Goal: Task Accomplishment & Management: Manage account settings

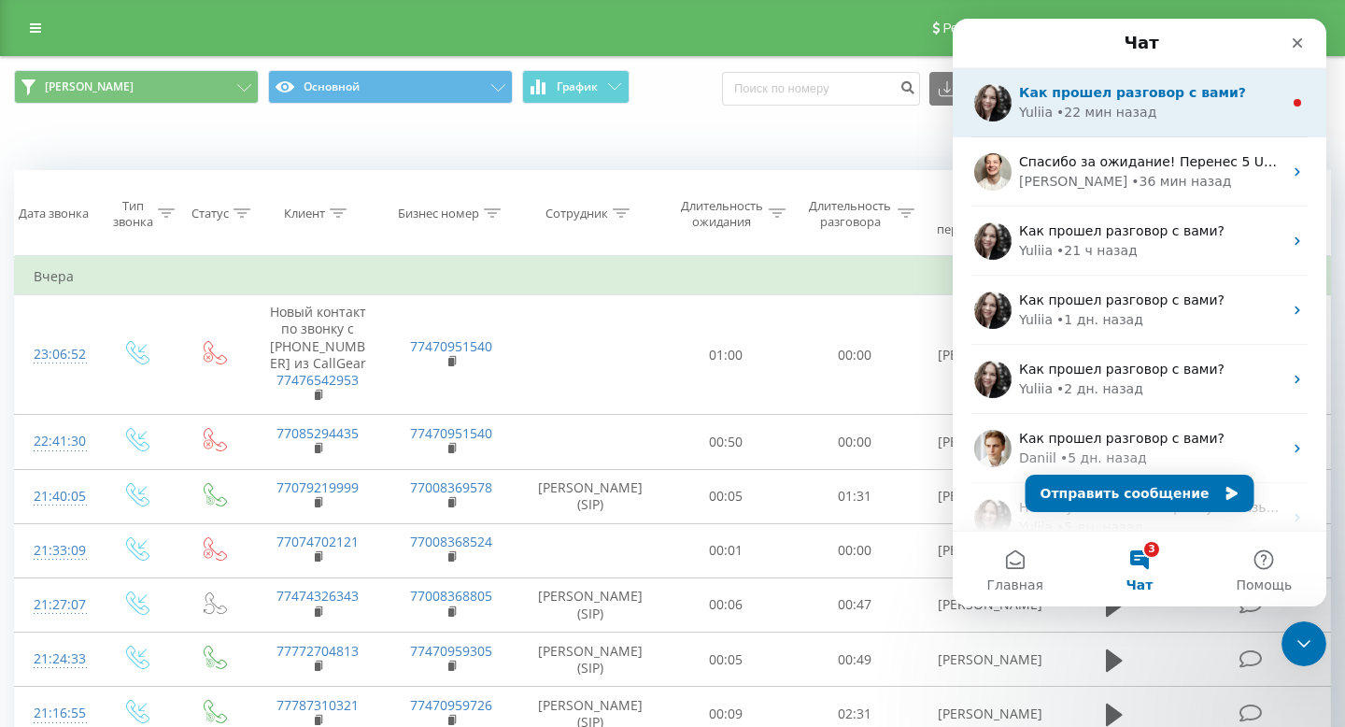
click at [1073, 97] on span "Как прошел разговор с вами?" at bounding box center [1132, 92] width 227 height 15
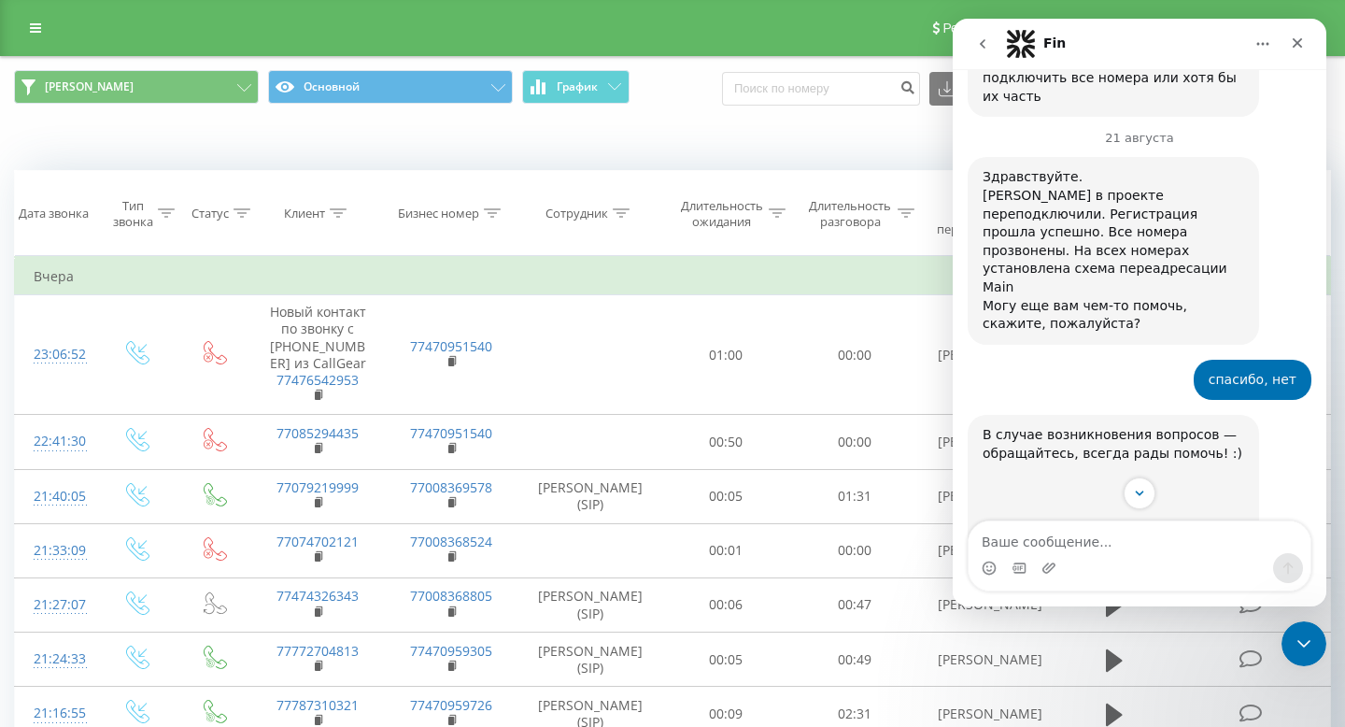
scroll to position [5895, 0]
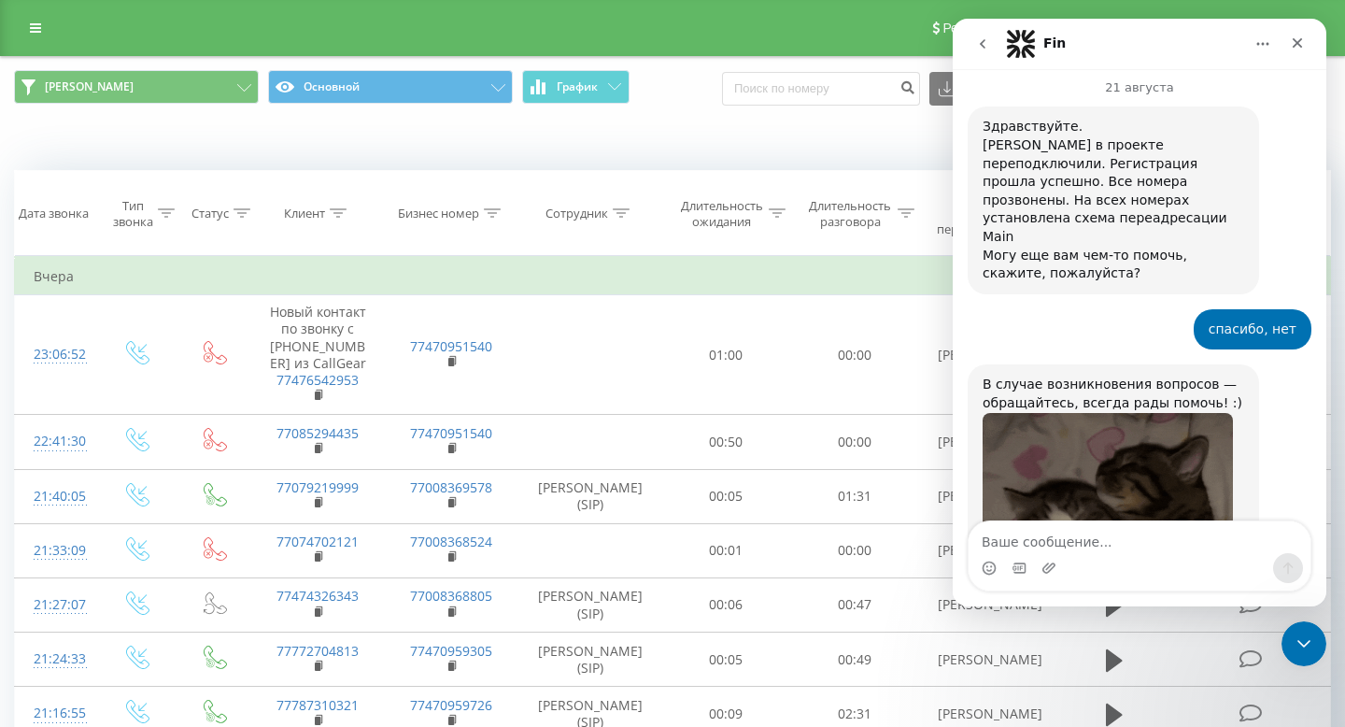
scroll to position [5765, 0]
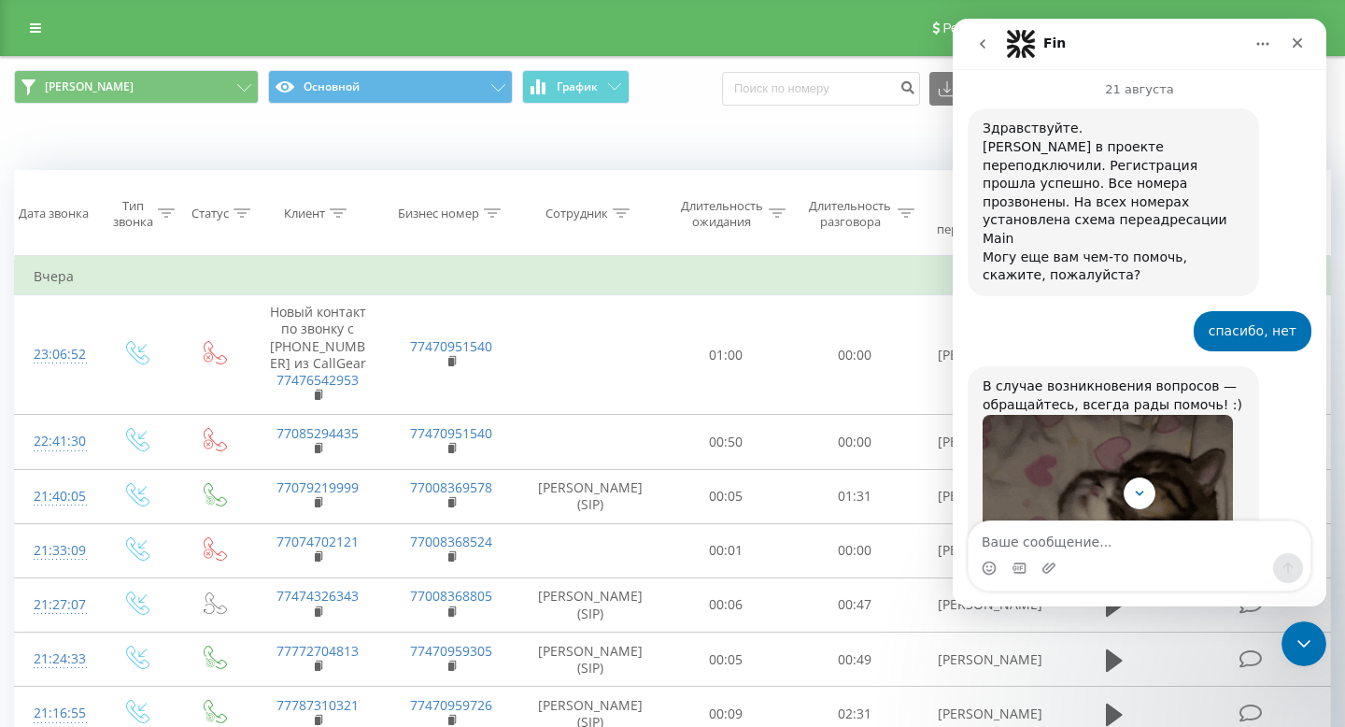
click at [979, 47] on icon "go back" at bounding box center [982, 43] width 15 height 15
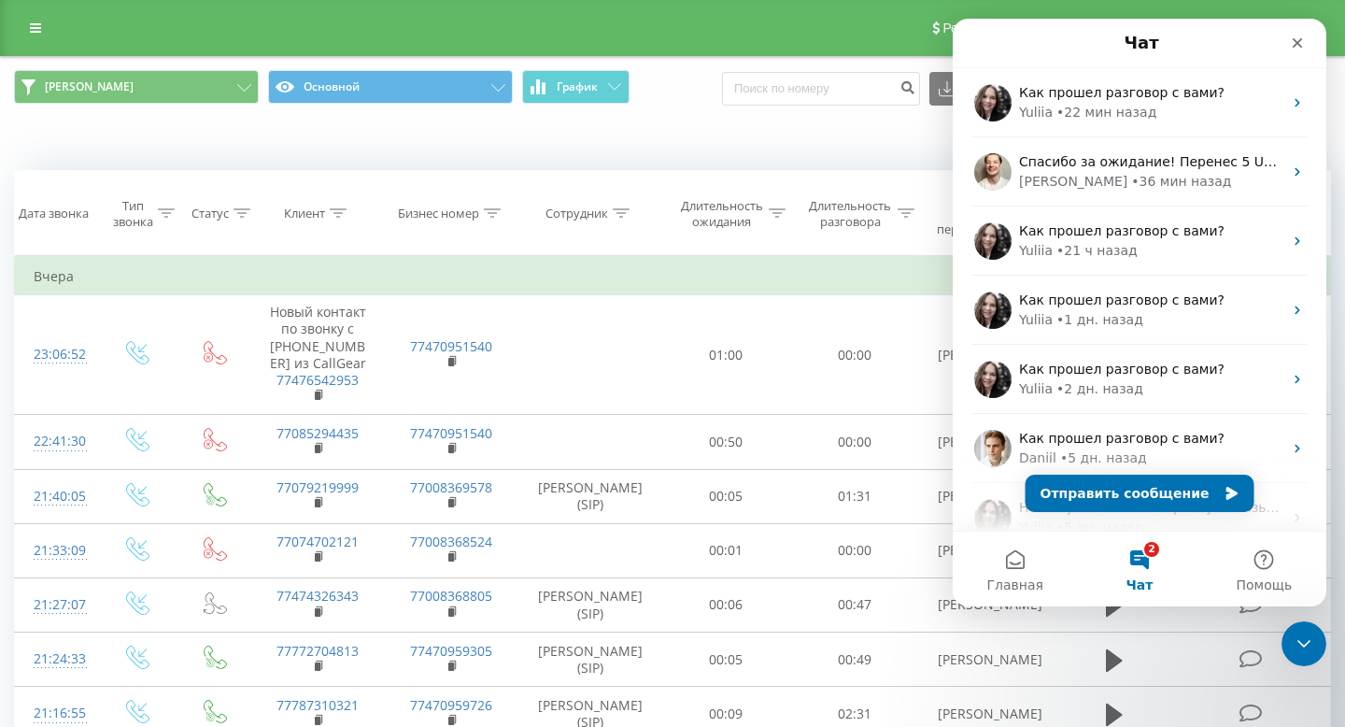
scroll to position [0, 0]
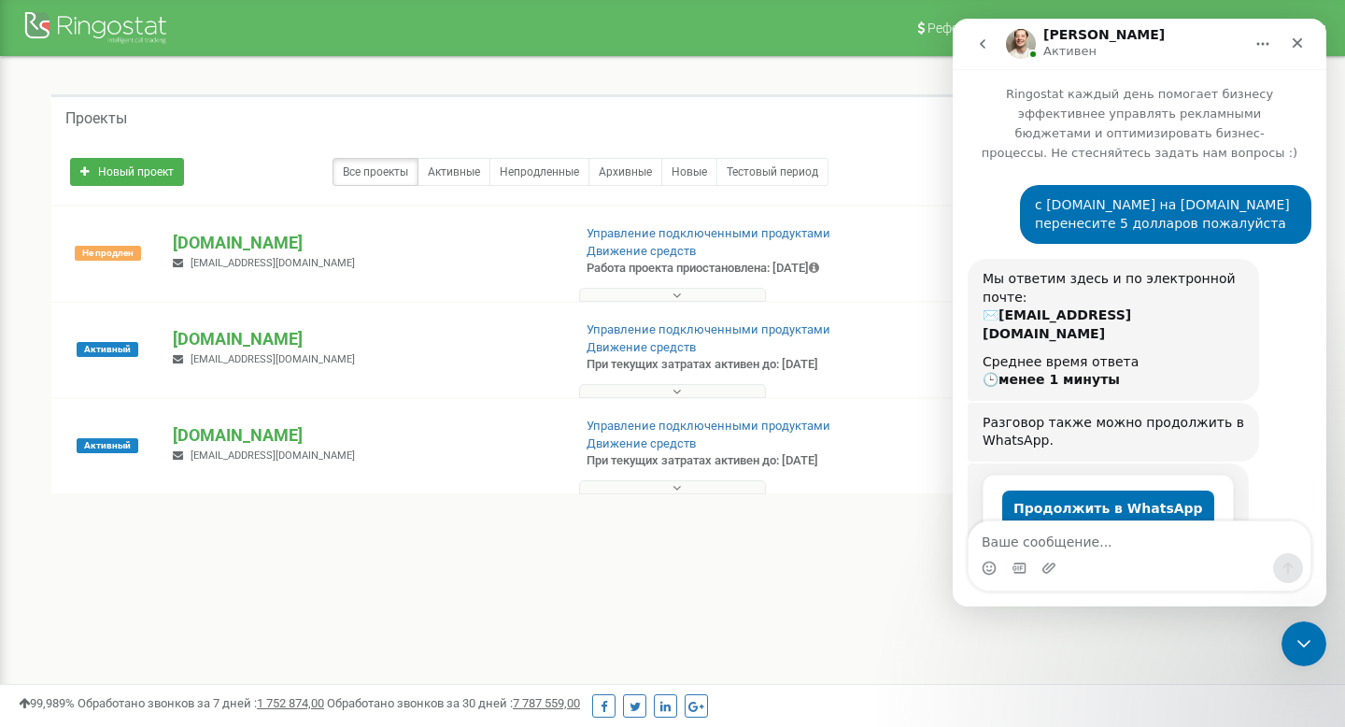
scroll to position [684, 0]
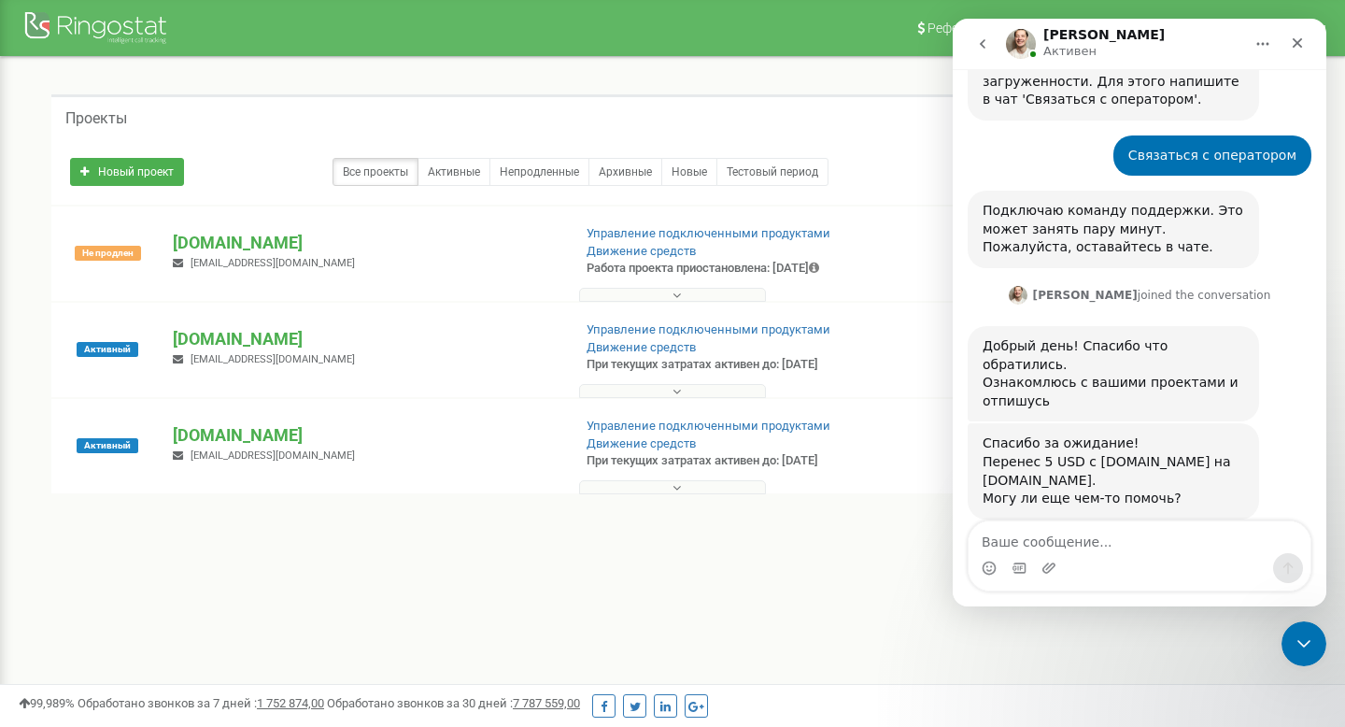
click at [719, 479] on div at bounding box center [672, 483] width 1233 height 19
click at [712, 493] on button at bounding box center [672, 487] width 187 height 14
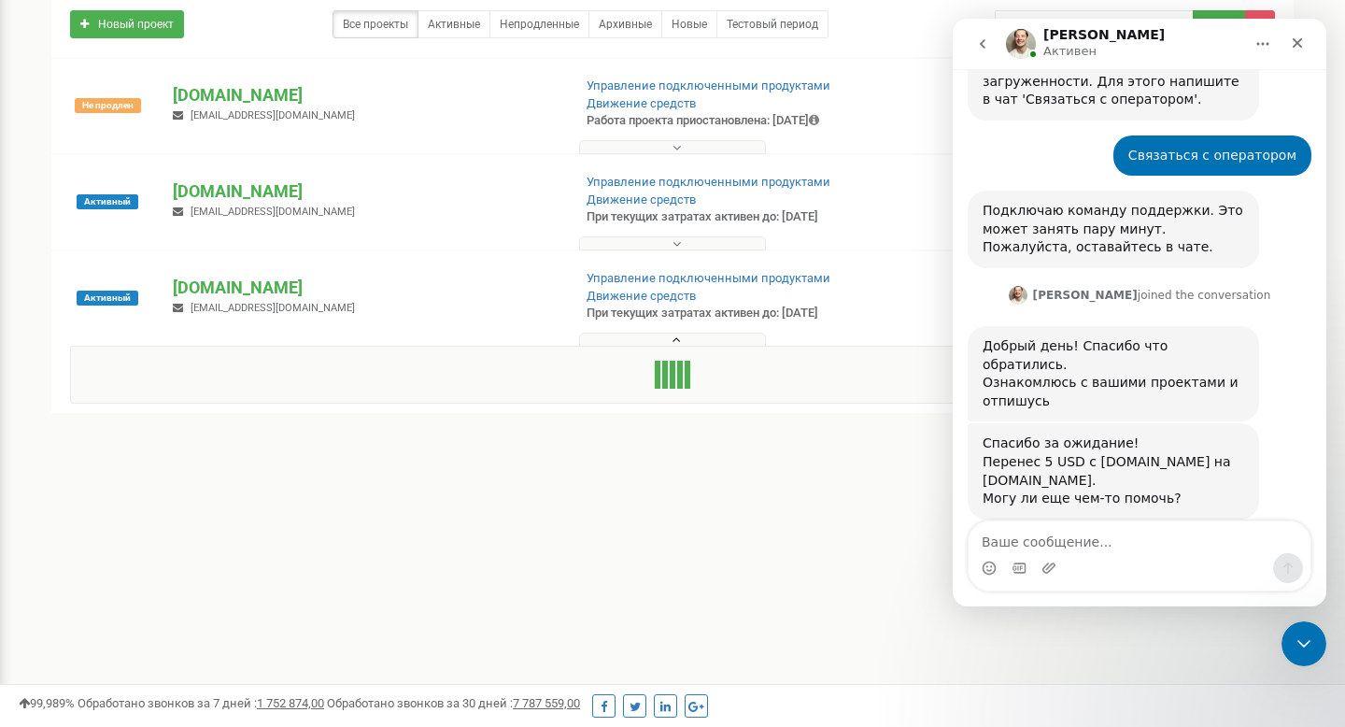
scroll to position [149, 0]
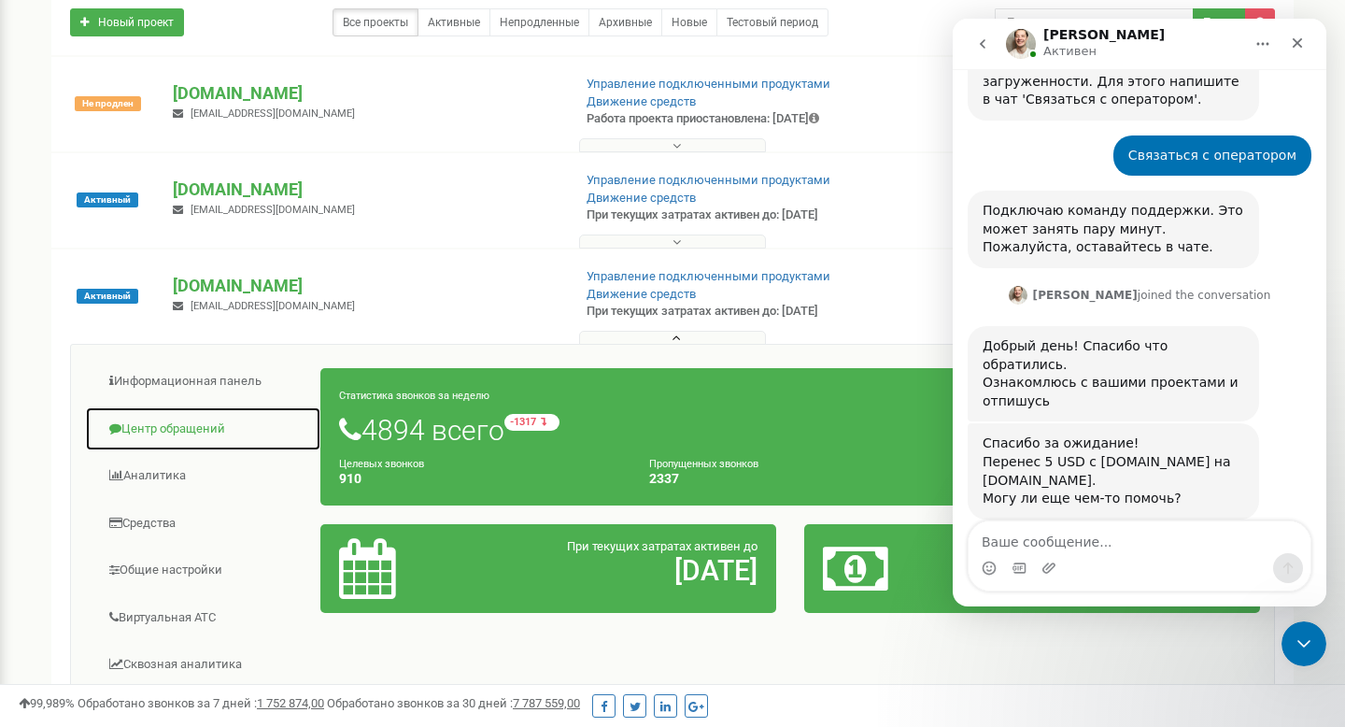
click at [166, 441] on link "Центр обращений" at bounding box center [203, 429] width 236 height 46
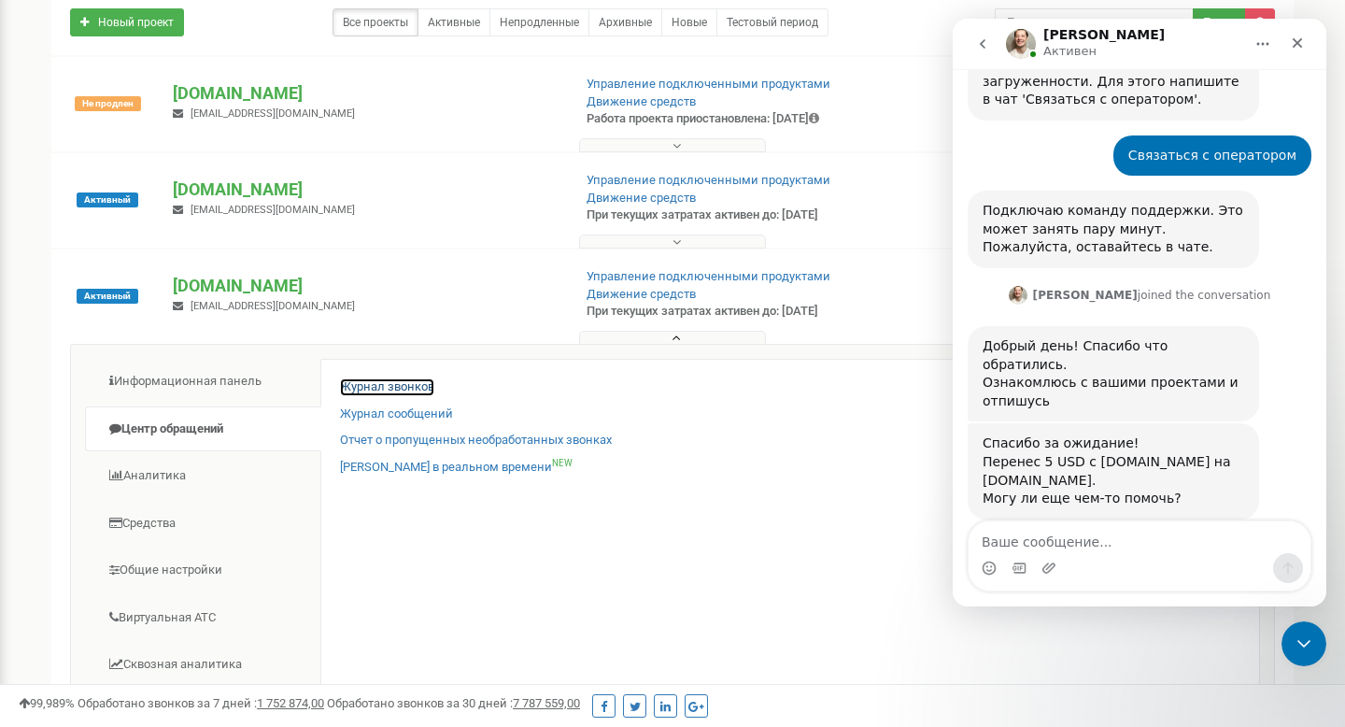
click at [421, 385] on link "Журнал звонков" at bounding box center [387, 387] width 94 height 18
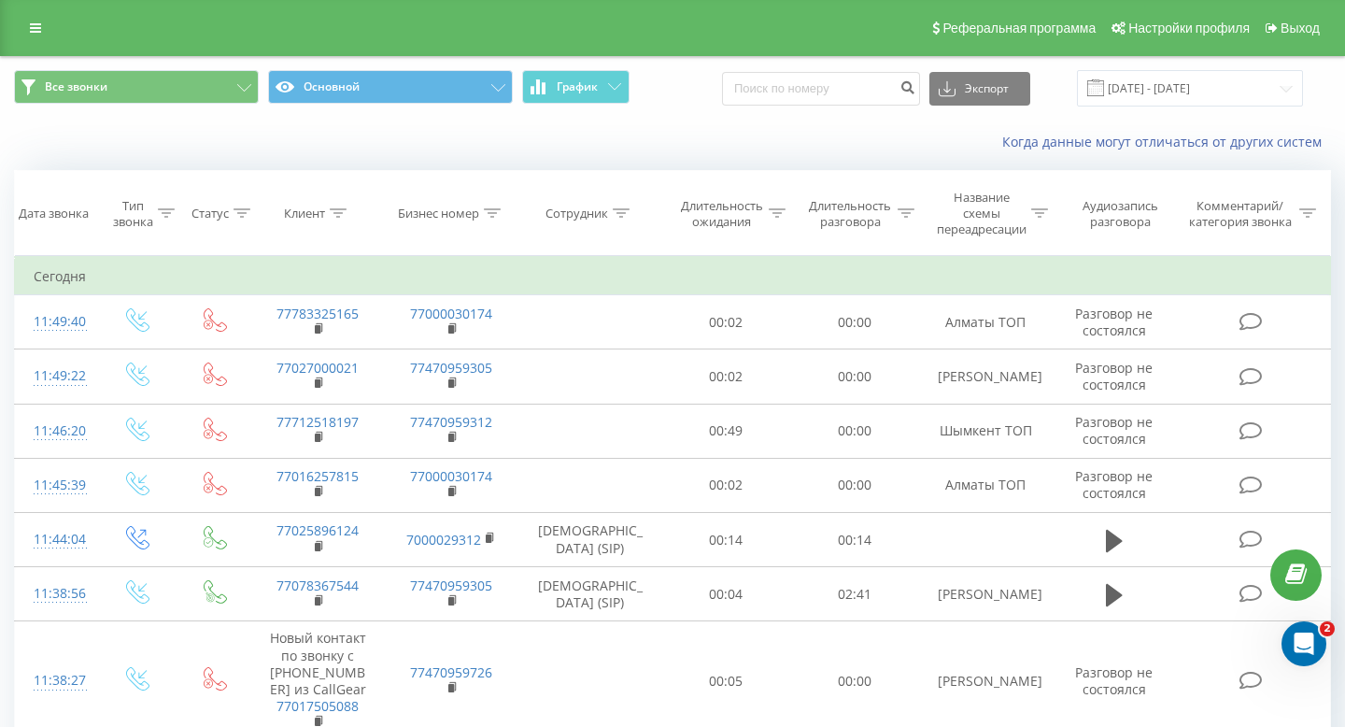
click at [1239, 115] on div "Все звонки Основной График Экспорт .csv .xls .xlsx 21.07.2025 - 21.08.2025" at bounding box center [672, 88] width 1343 height 63
click at [1199, 82] on input "21.07.2025 - 21.08.2025" at bounding box center [1190, 88] width 226 height 36
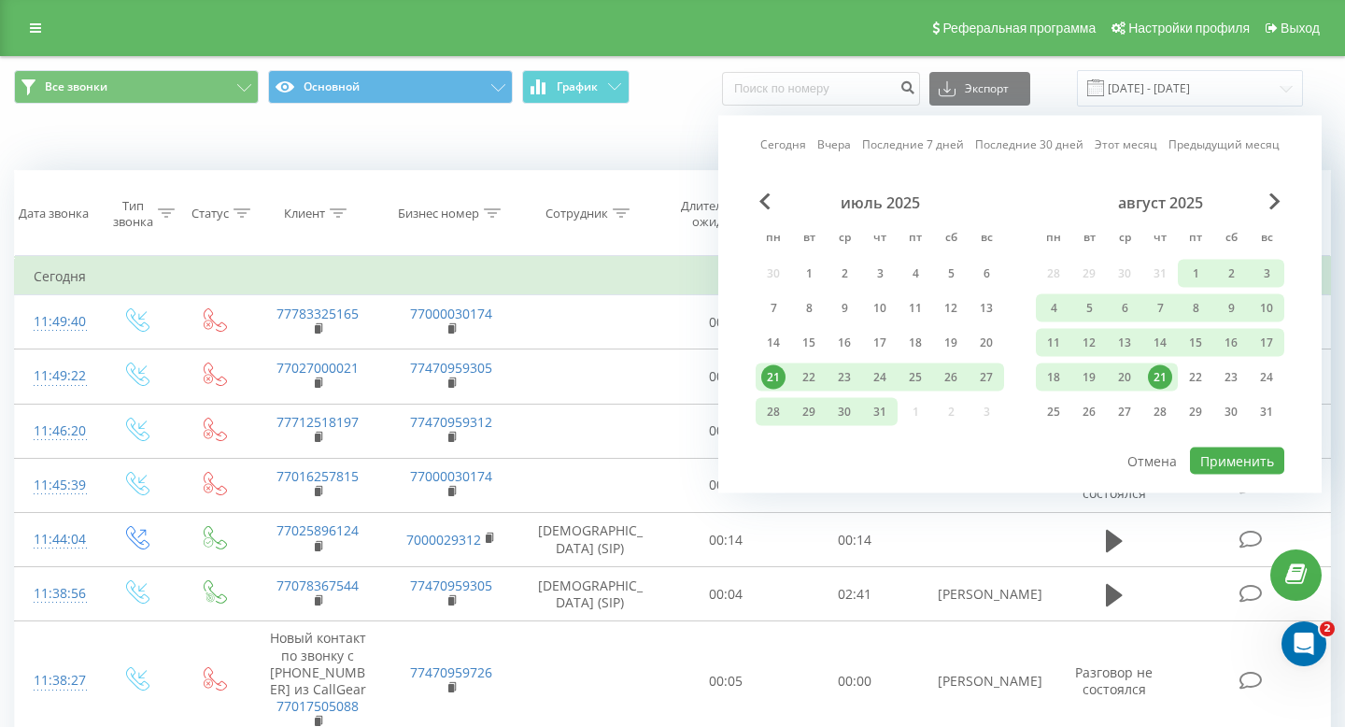
click at [846, 151] on link "Вчера" at bounding box center [834, 144] width 34 height 18
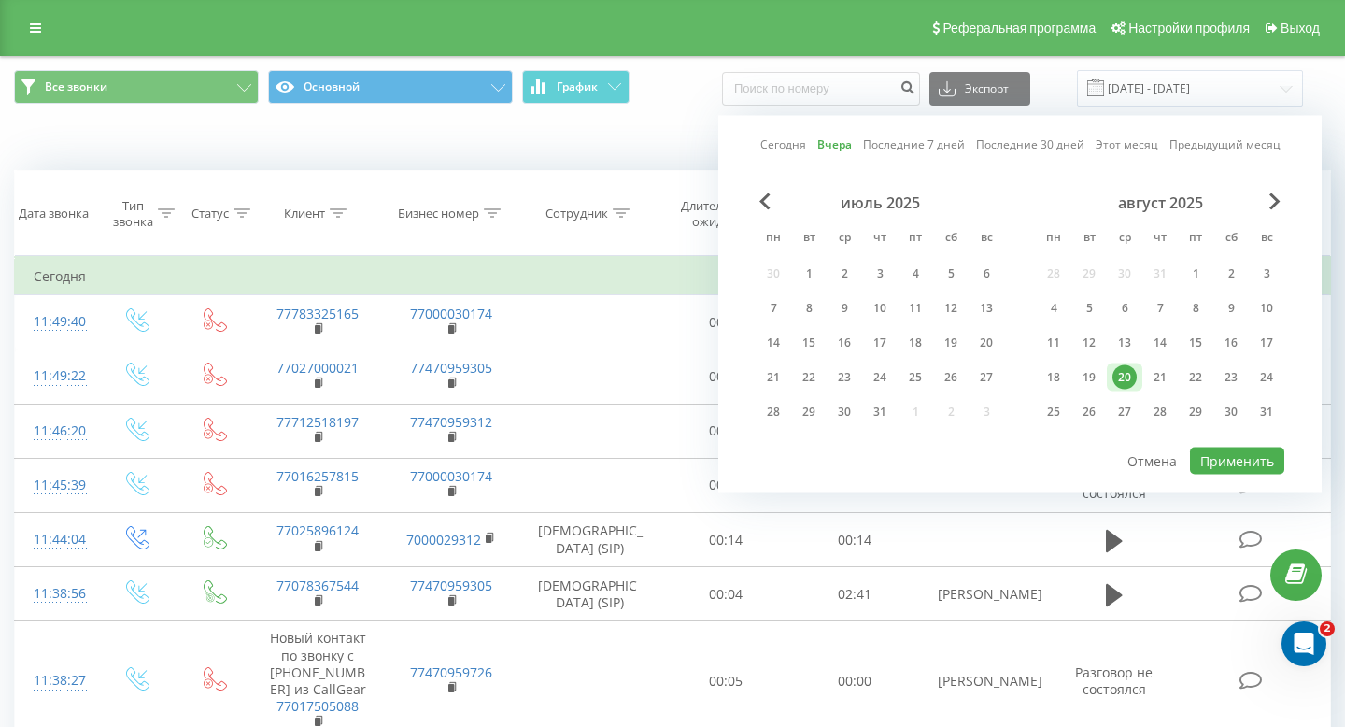
click at [1220, 442] on div "июль 2025 пн вт ср чт пт сб вс 30 1 2 3 4 5 6 7 8 9 10 11 12 13 14 15 16 17 18 …" at bounding box center [1020, 319] width 529 height 252
click at [1221, 442] on div "июль 2025 пн вт ср чт пт сб вс 30 1 2 3 4 5 6 7 8 9 10 11 12 13 14 15 16 17 18 …" at bounding box center [1020, 319] width 529 height 252
click at [1221, 450] on button "Применить" at bounding box center [1237, 460] width 94 height 27
type input "20.08.2025 - 20.08.2025"
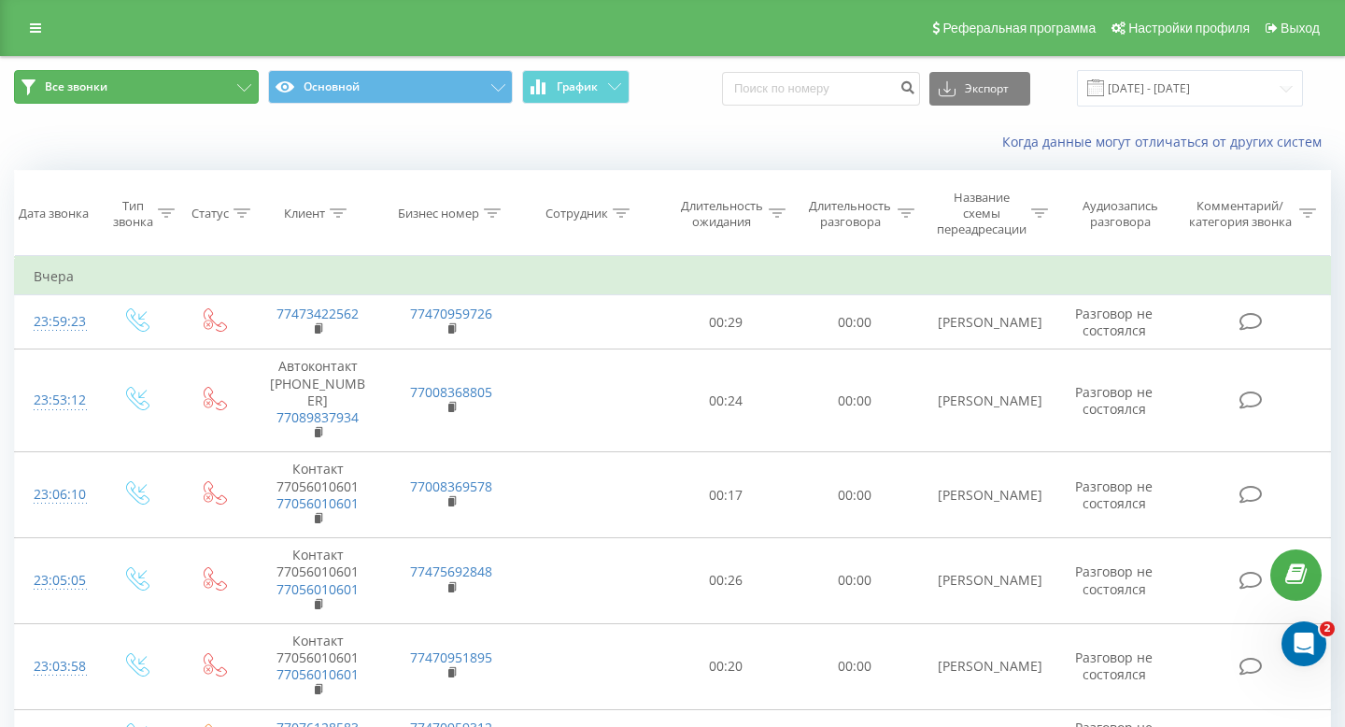
click at [227, 96] on button "Все звонки" at bounding box center [136, 87] width 245 height 34
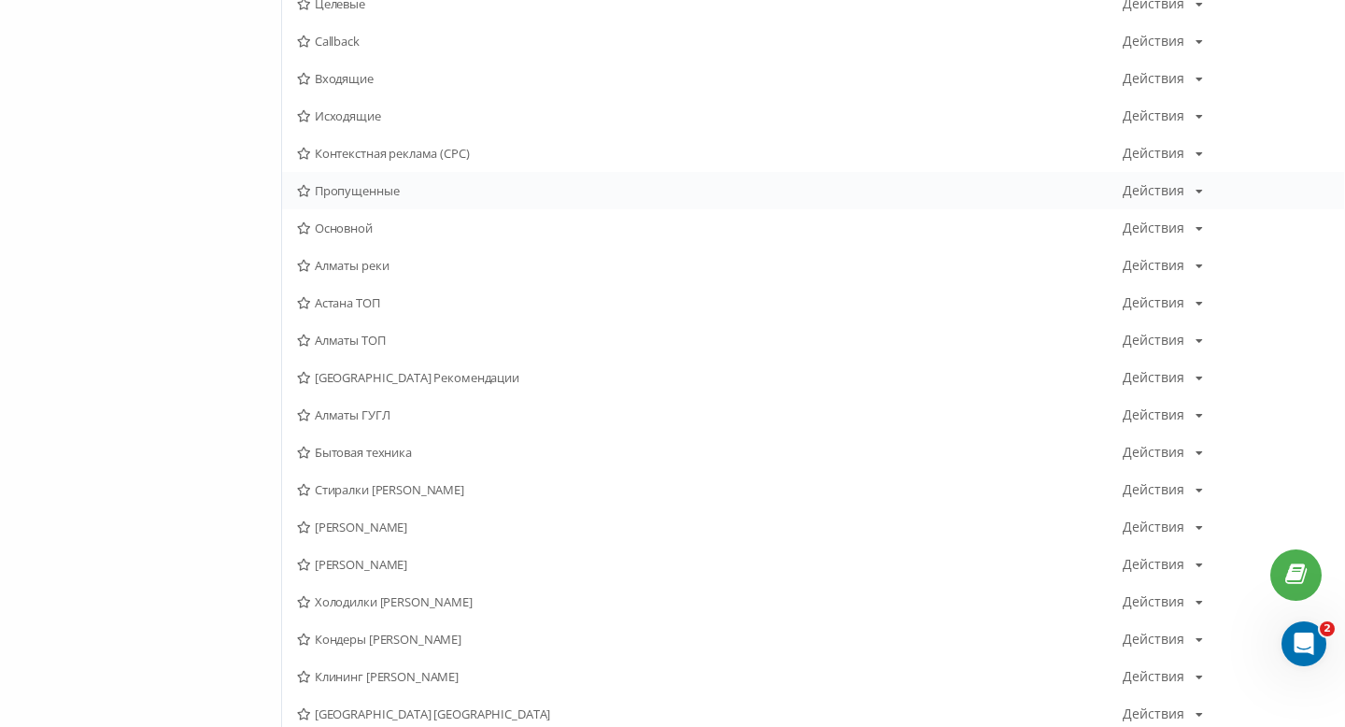
scroll to position [264, 0]
click at [394, 519] on span "Сергей Алматы" at bounding box center [710, 525] width 826 height 13
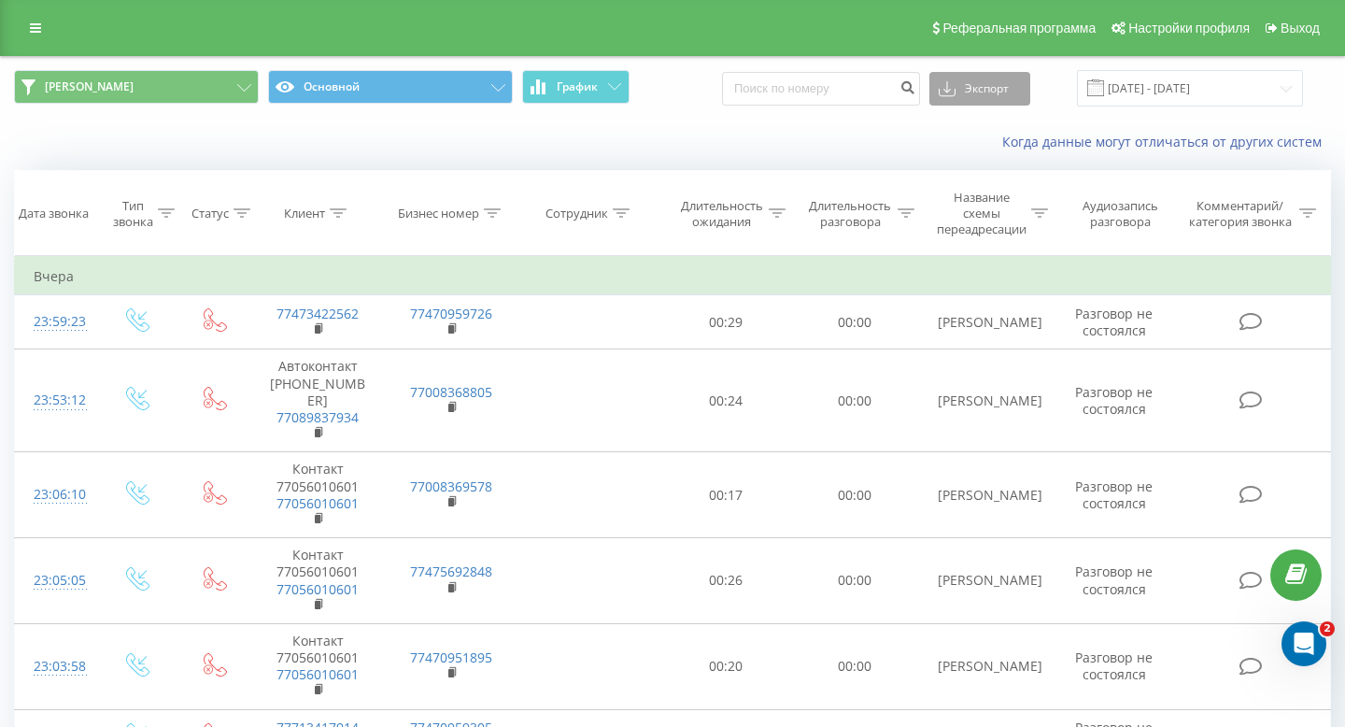
click at [1010, 84] on button "Экспорт" at bounding box center [980, 89] width 101 height 34
click at [1000, 146] on div ".xls" at bounding box center [979, 157] width 99 height 34
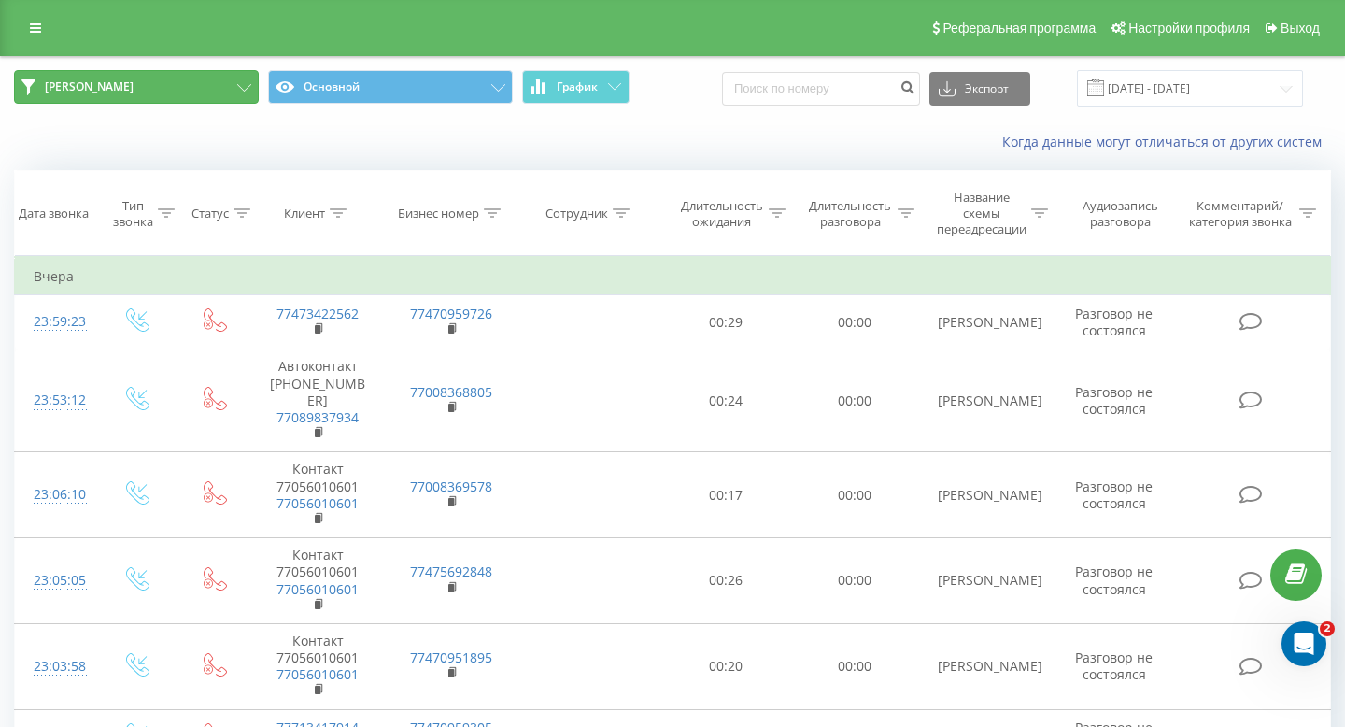
click at [192, 80] on button "Сергей Алматы" at bounding box center [136, 87] width 245 height 34
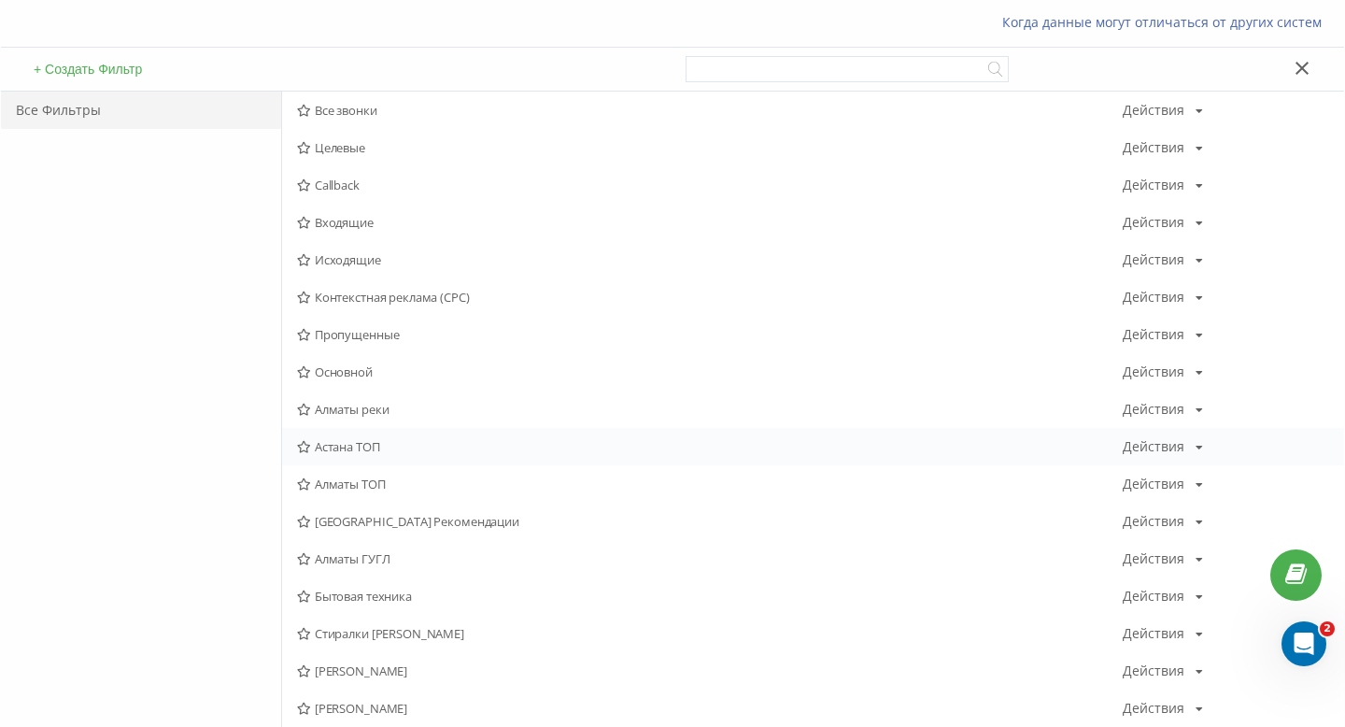
scroll to position [154, 0]
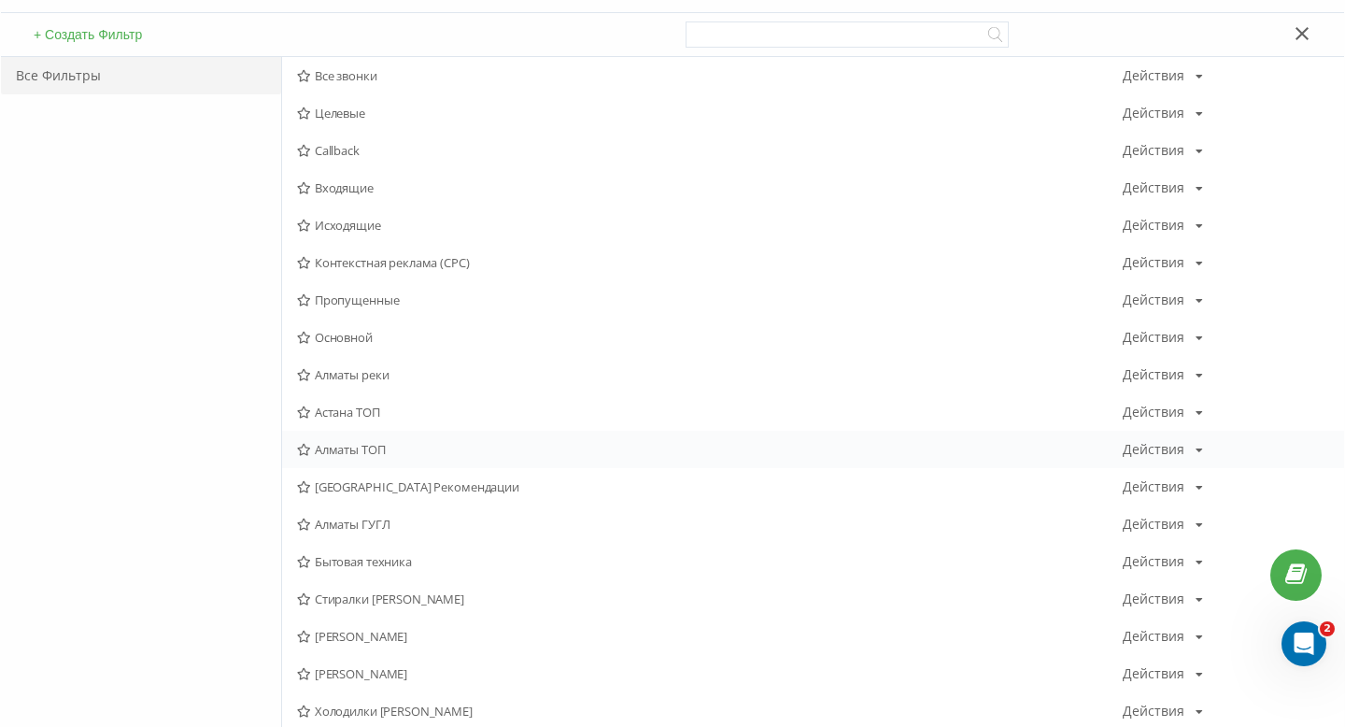
click at [390, 440] on div "Алматы ТОП Действия Редактировать Копировать Удалить По умолчанию Поделиться" at bounding box center [813, 449] width 1062 height 37
click at [363, 447] on span "Алматы ТОП" at bounding box center [710, 449] width 826 height 13
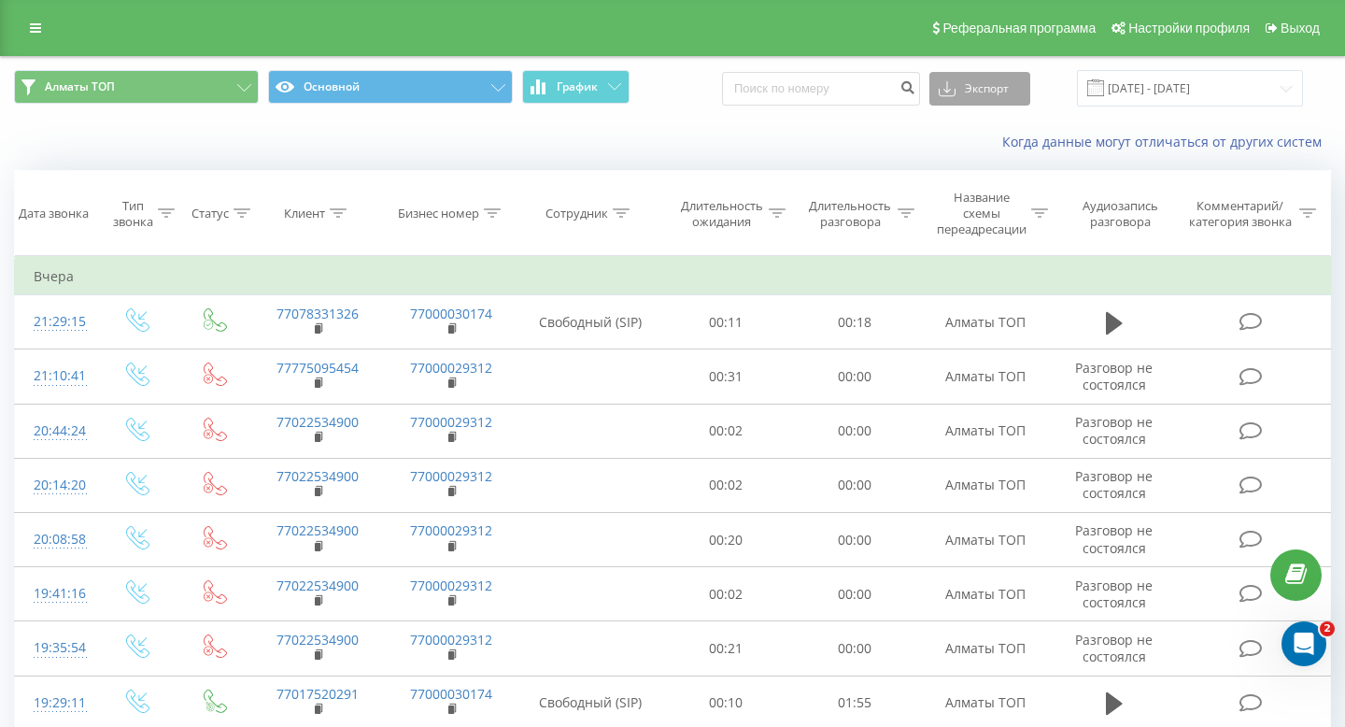
click at [994, 97] on button "Экспорт" at bounding box center [980, 89] width 101 height 34
click at [988, 150] on div ".xls" at bounding box center [979, 157] width 99 height 34
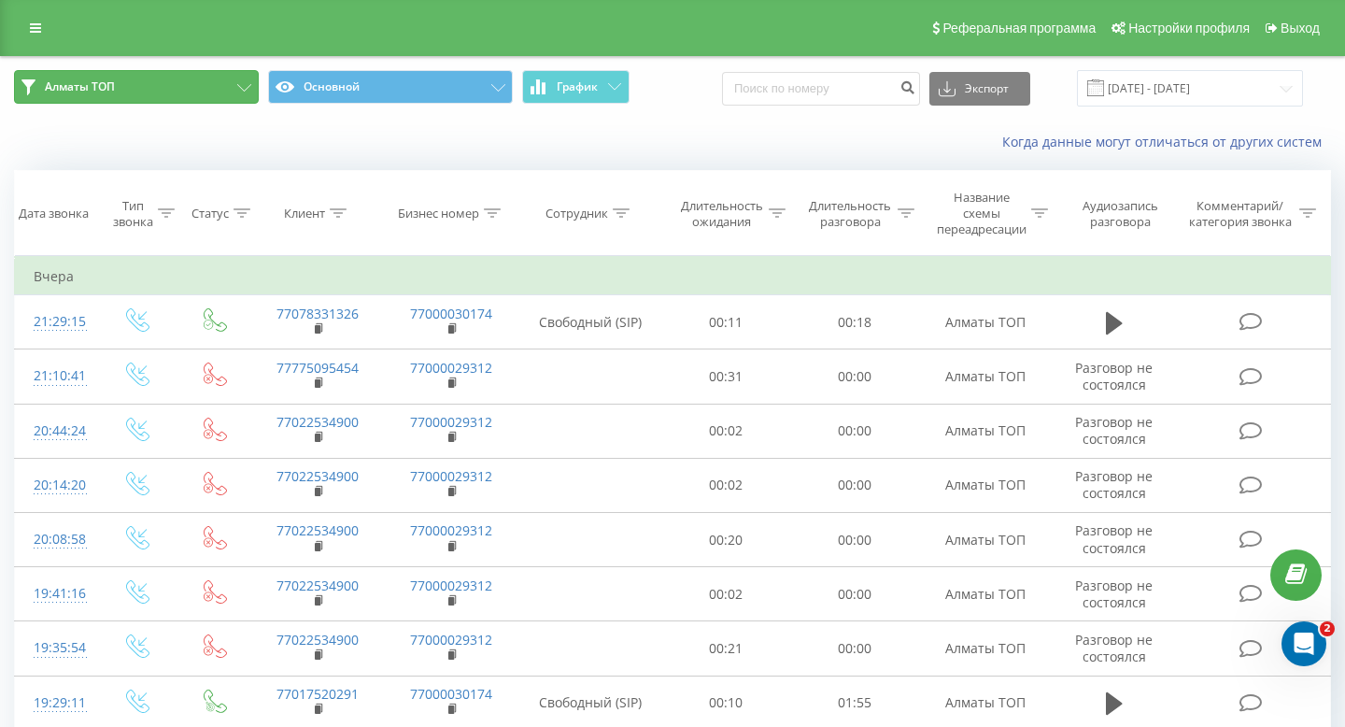
click at [178, 89] on button "Алматы ТОП" at bounding box center [136, 87] width 245 height 34
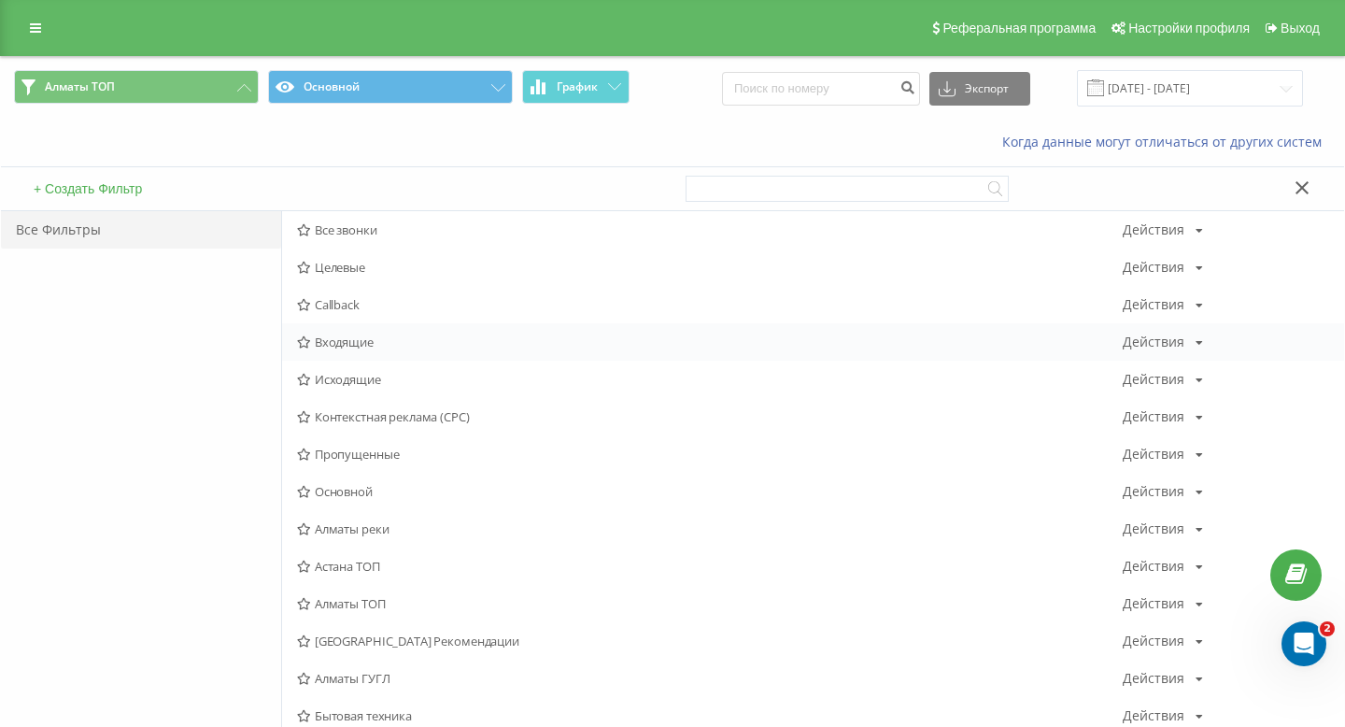
click at [388, 341] on span "Входящие" at bounding box center [710, 341] width 826 height 13
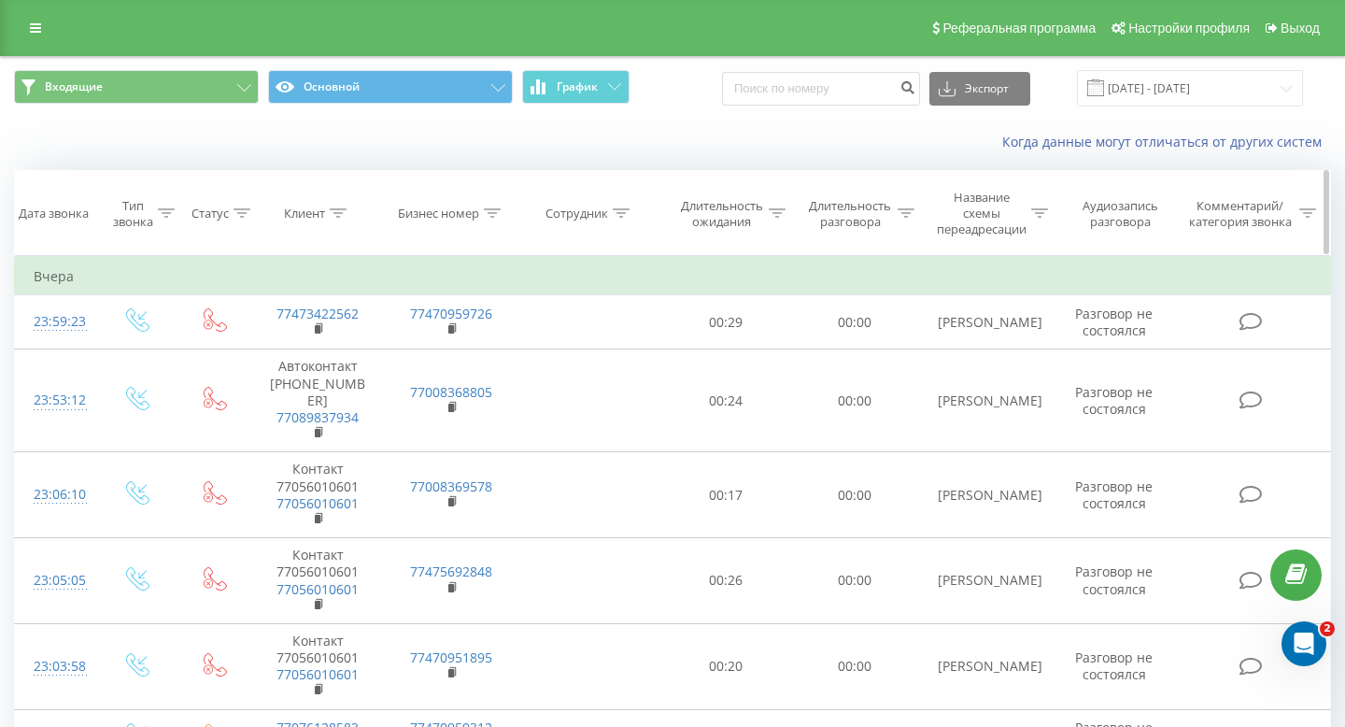
click at [342, 215] on icon at bounding box center [338, 212] width 17 height 9
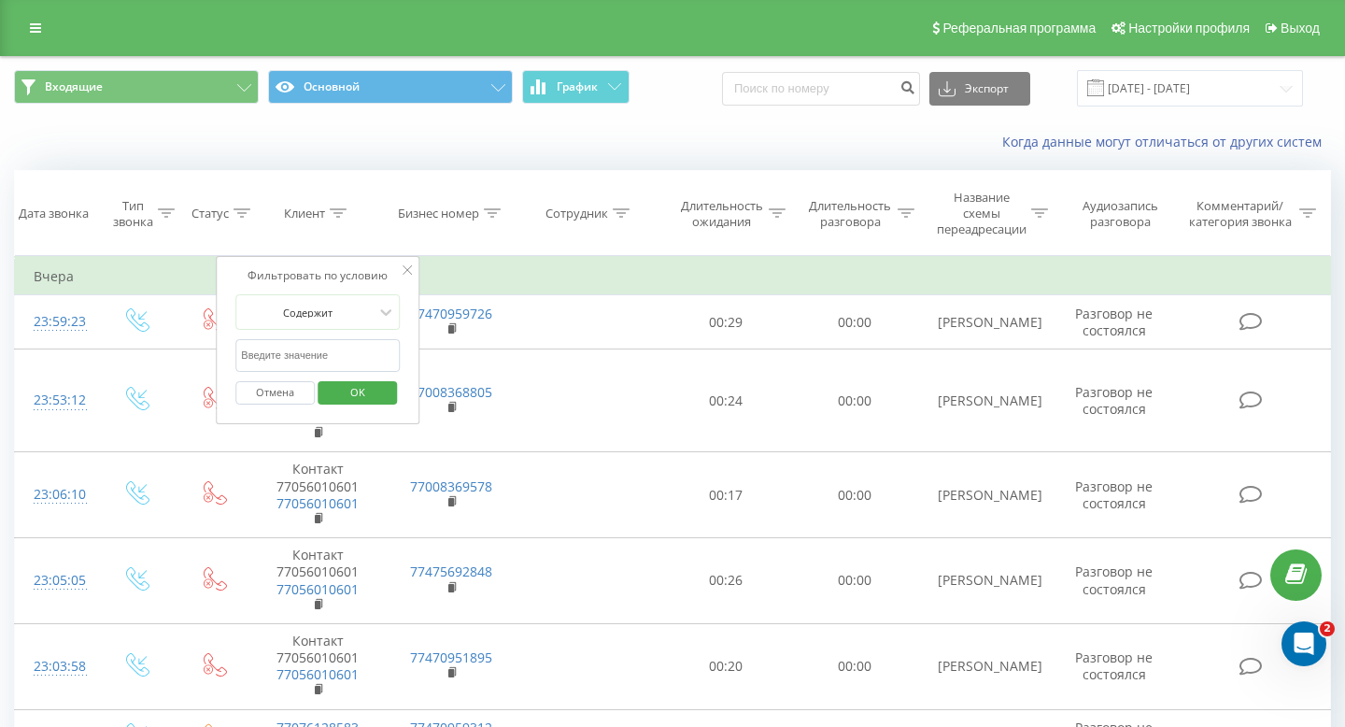
click at [332, 340] on input "text" at bounding box center [317, 355] width 164 height 33
paste input "77476770667"
click at [360, 394] on span "OK" at bounding box center [358, 391] width 52 height 29
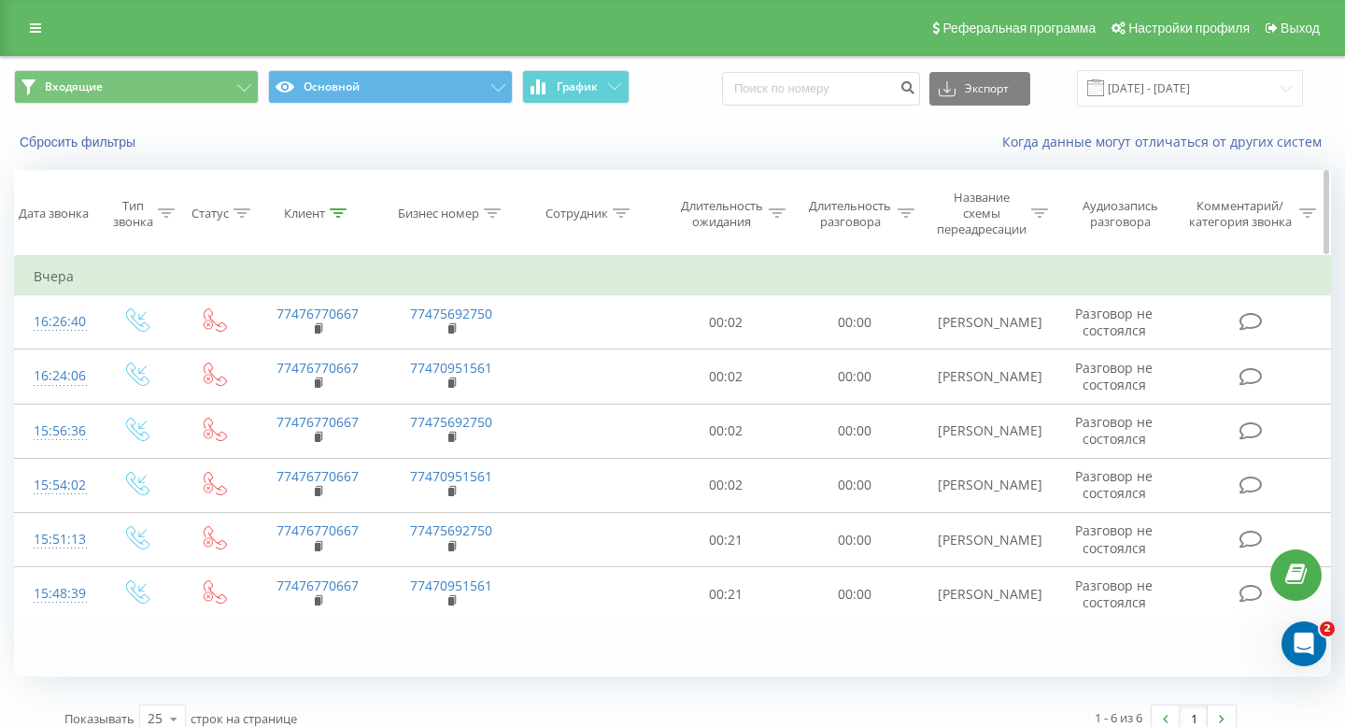
click at [348, 217] on div "Клиент" at bounding box center [318, 214] width 134 height 16
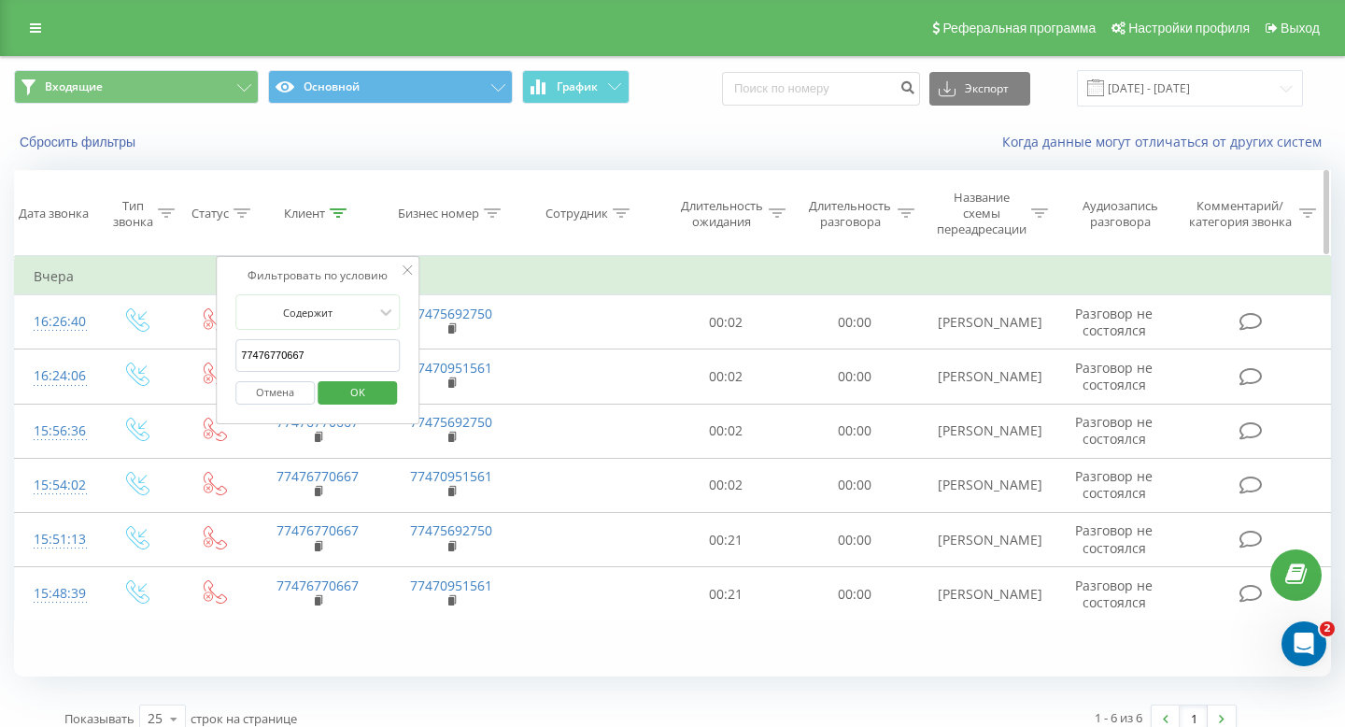
click at [337, 217] on icon at bounding box center [338, 212] width 17 height 9
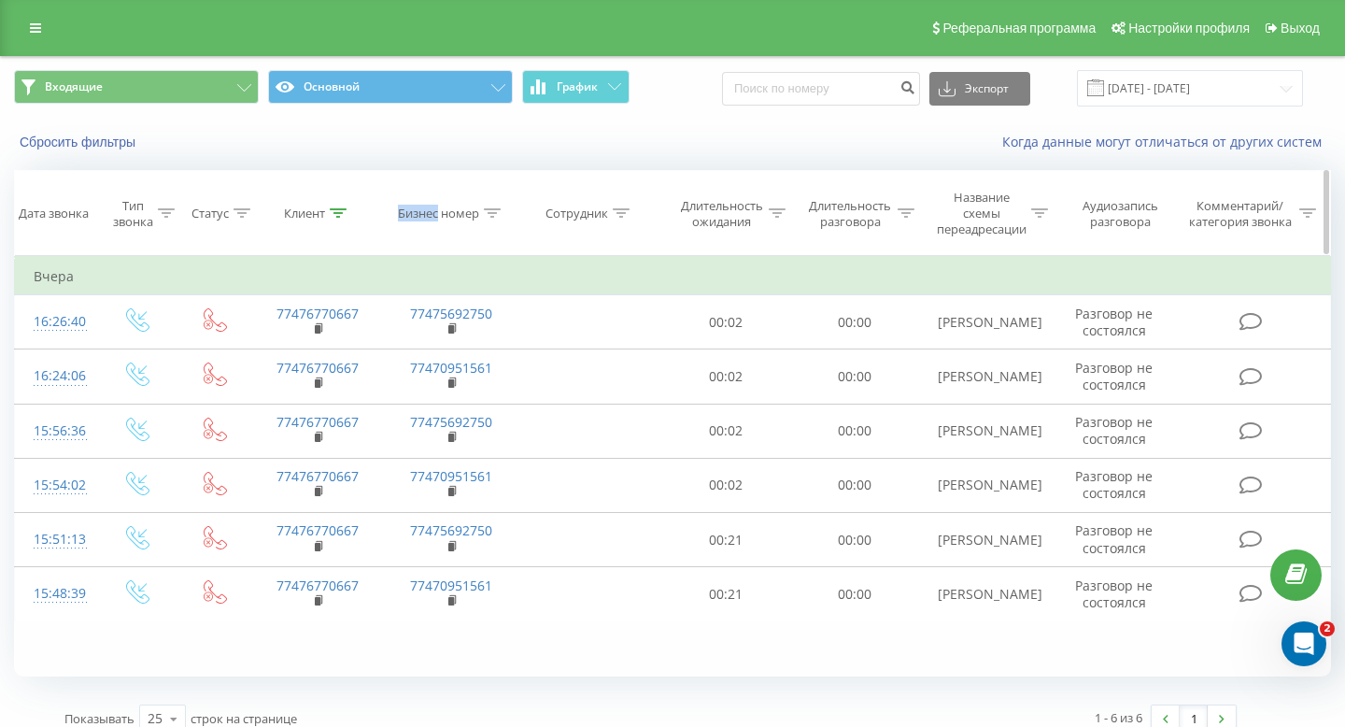
click at [337, 217] on icon at bounding box center [338, 212] width 17 height 9
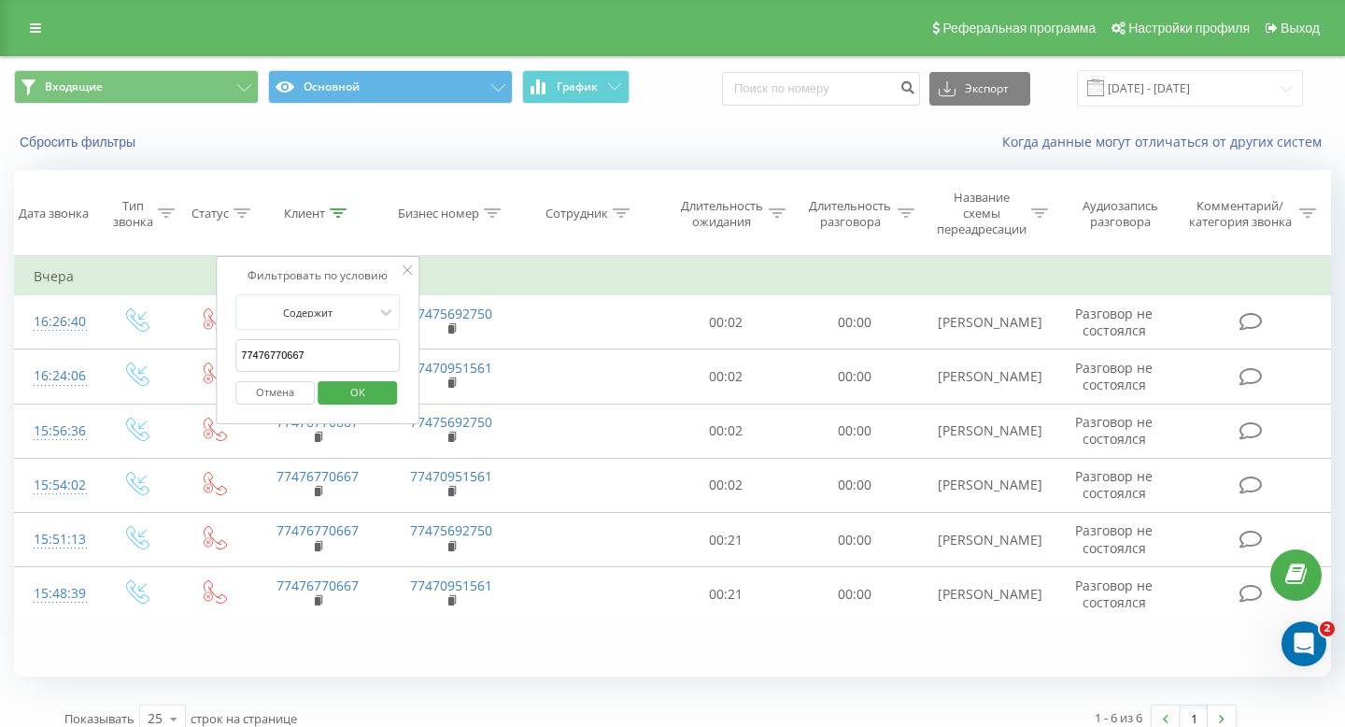
click at [312, 354] on input "77476770667" at bounding box center [317, 355] width 164 height 33
paste input "751364990"
click at [353, 392] on span "OK" at bounding box center [358, 391] width 52 height 29
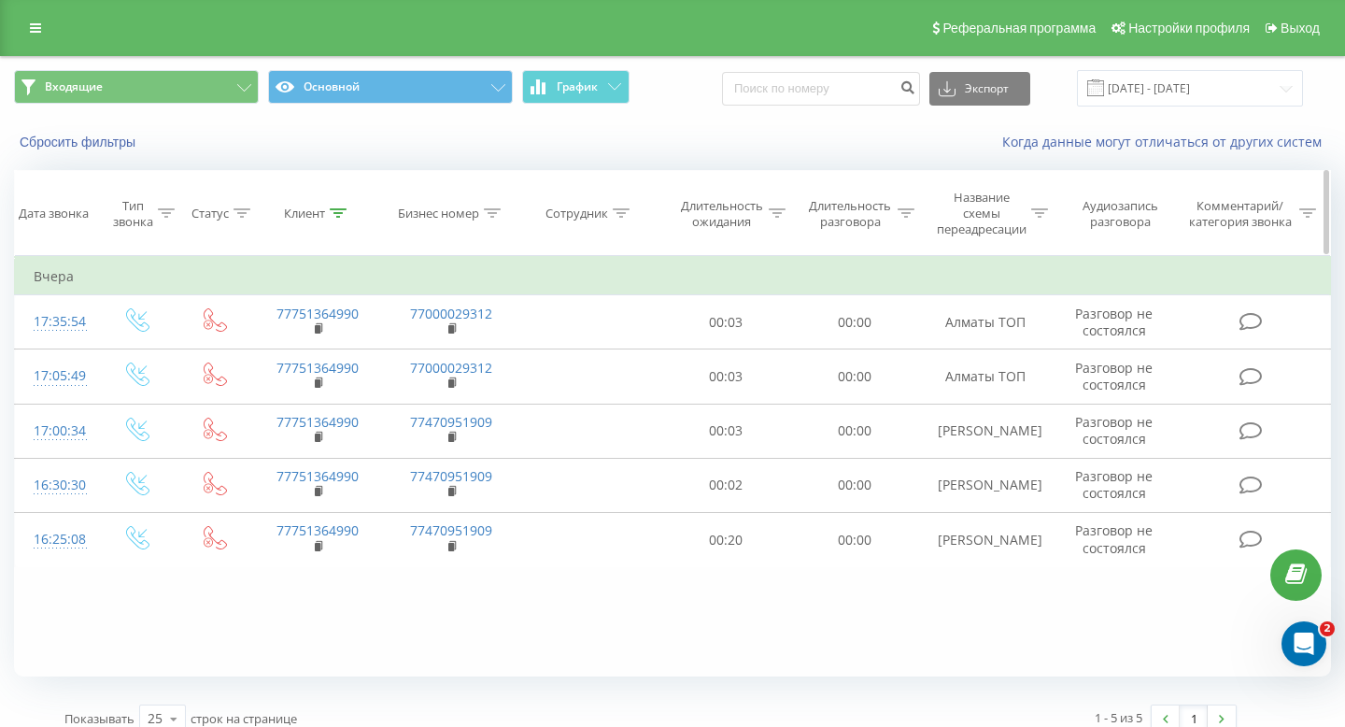
click at [343, 207] on div at bounding box center [338, 214] width 17 height 16
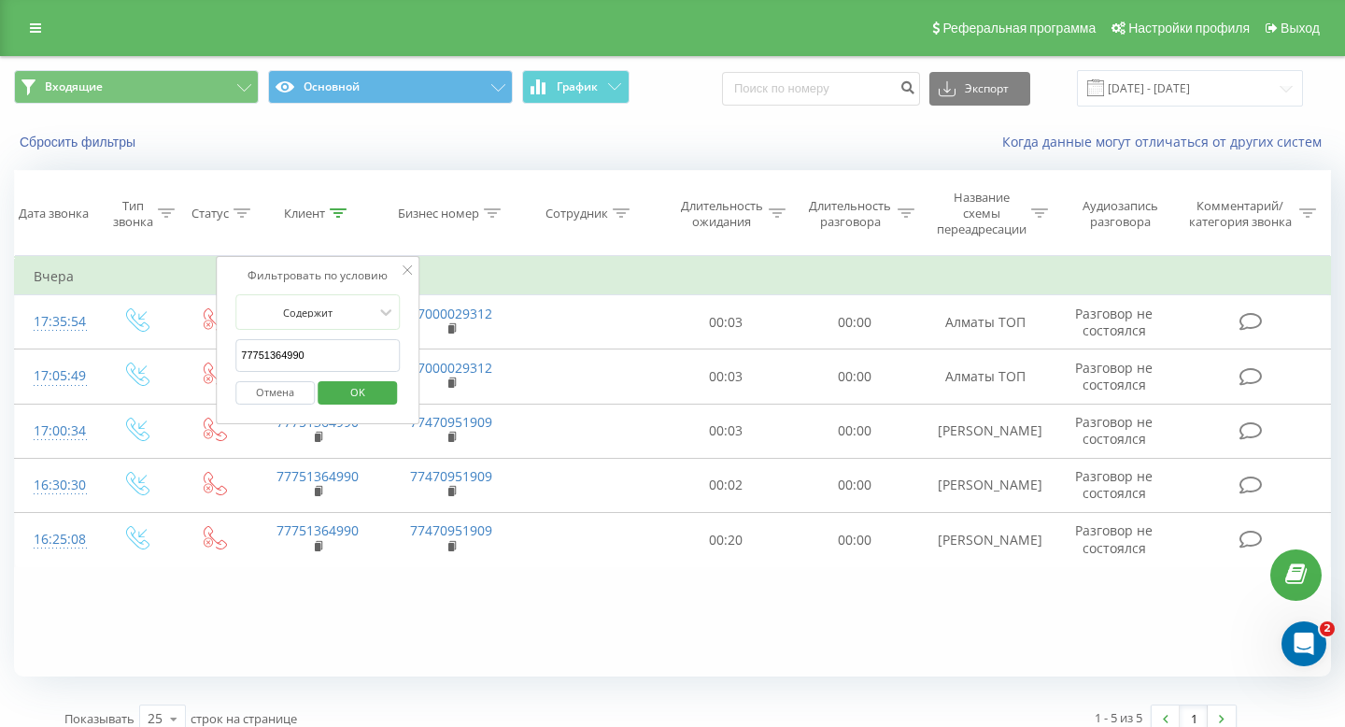
click at [337, 343] on input "77751364990" at bounding box center [317, 355] width 164 height 33
paste input "013830891"
type input "77013830891"
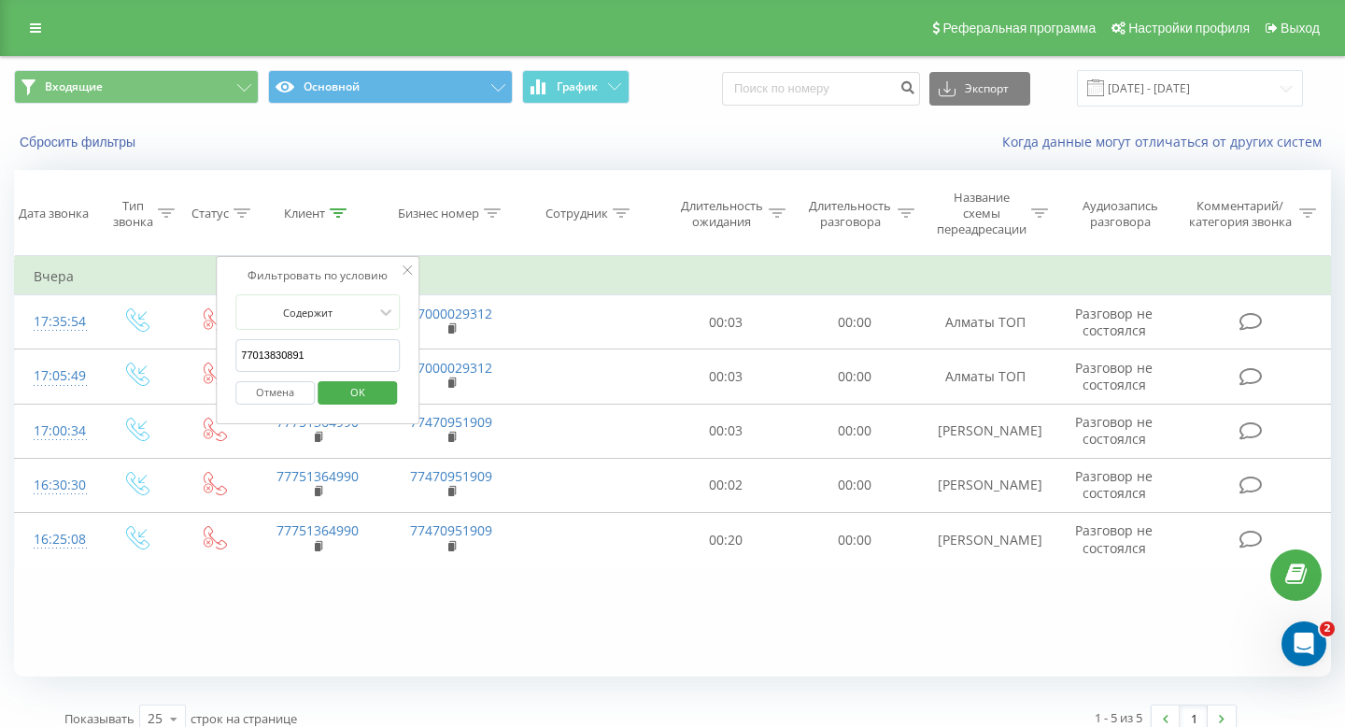
click at [340, 408] on div "Отмена OK" at bounding box center [317, 393] width 164 height 42
click at [340, 388] on span "OK" at bounding box center [358, 391] width 52 height 29
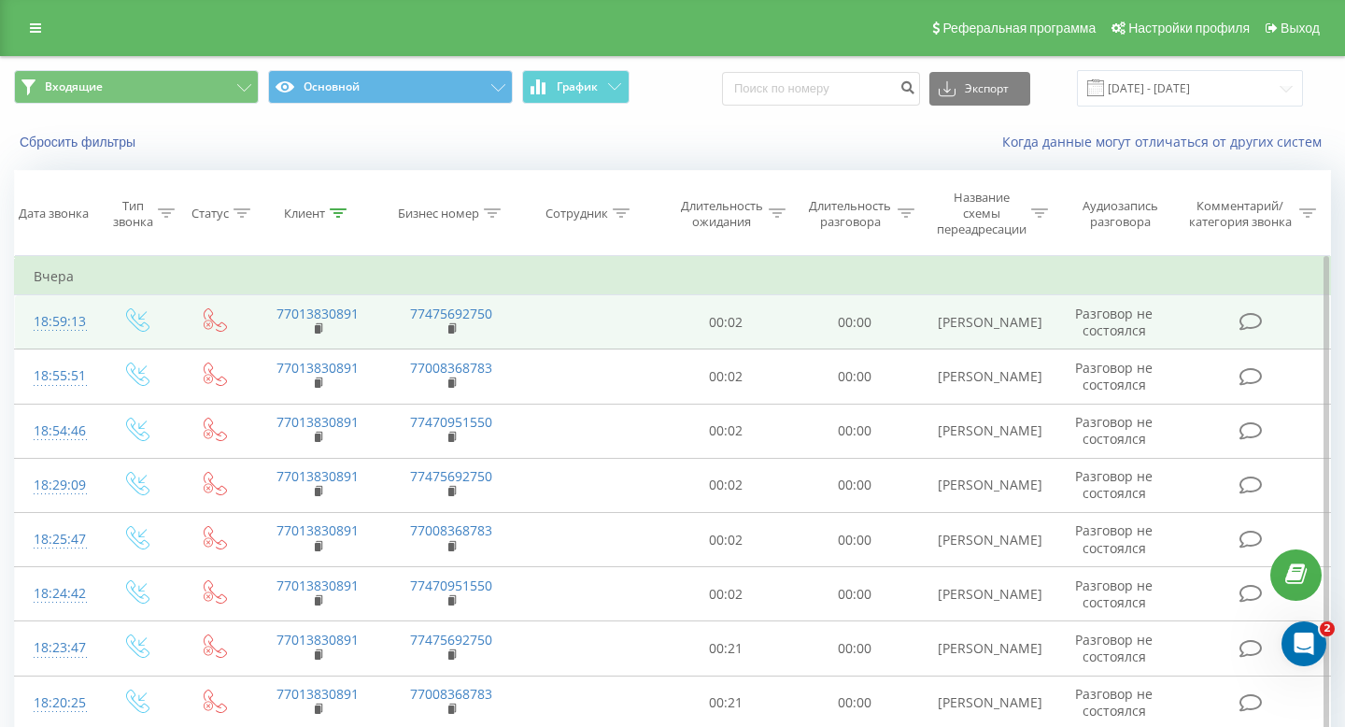
scroll to position [128, 0]
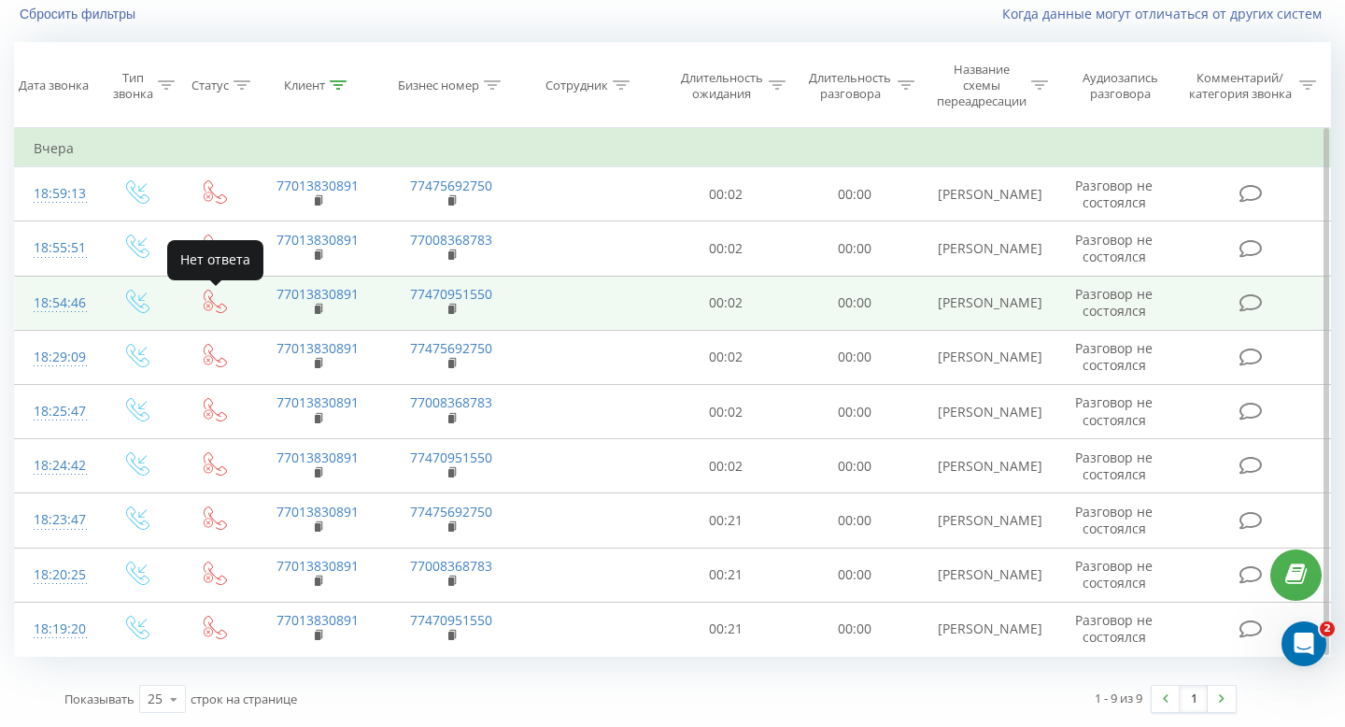
click at [219, 302] on icon at bounding box center [215, 301] width 23 height 23
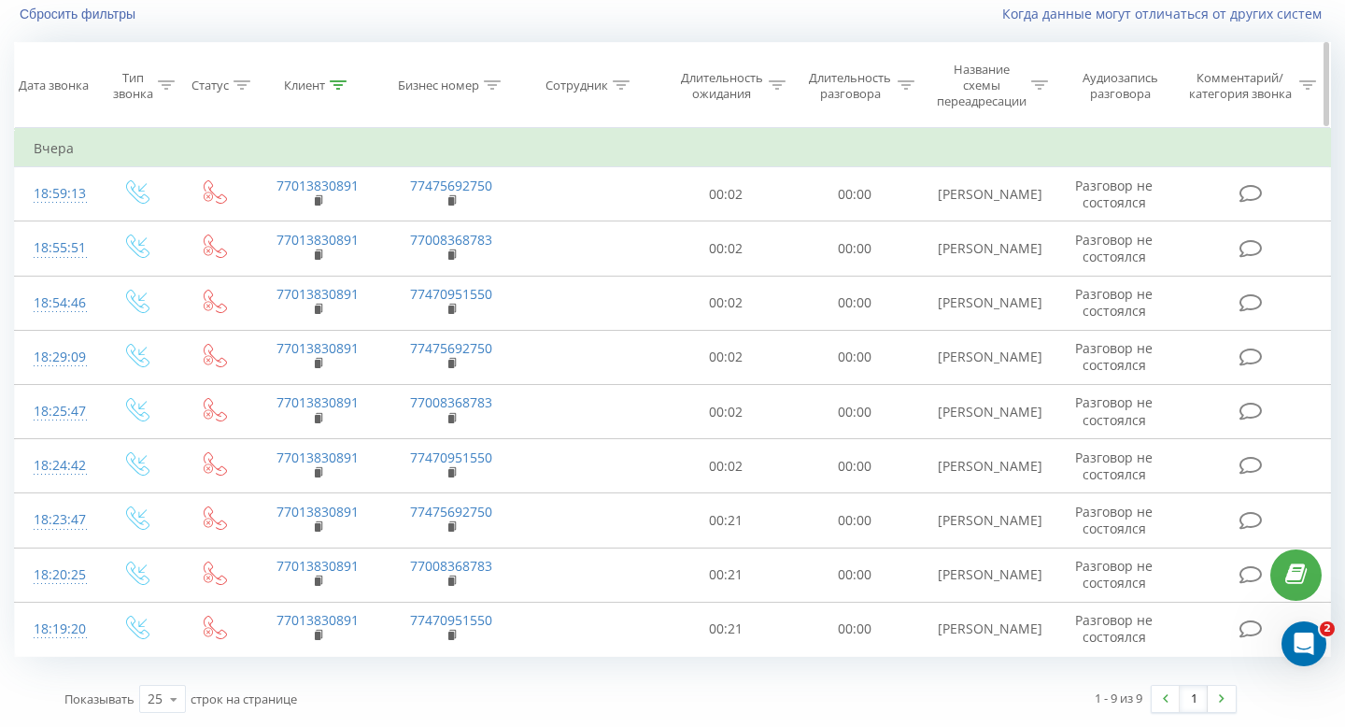
scroll to position [0, 0]
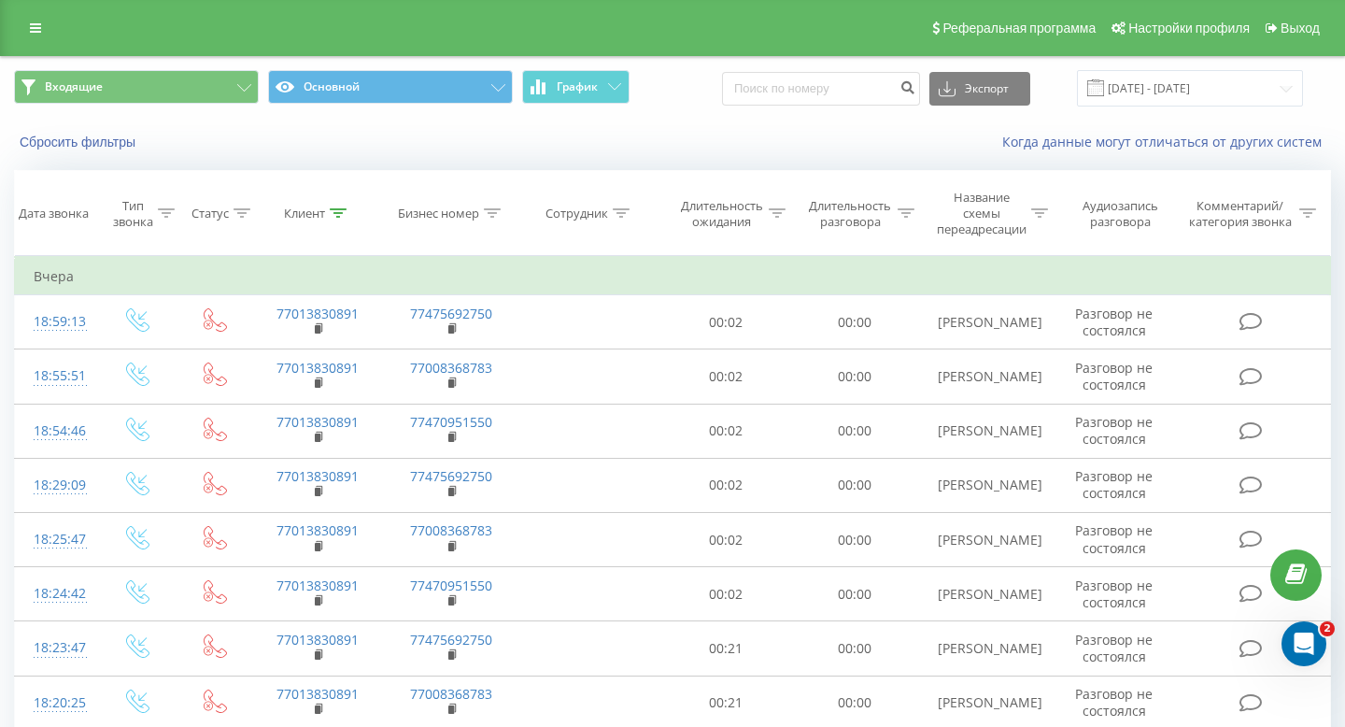
click at [18, 31] on div "Реферальная программа Настройки профиля Выход" at bounding box center [672, 28] width 1345 height 56
click at [22, 30] on link at bounding box center [36, 28] width 34 height 26
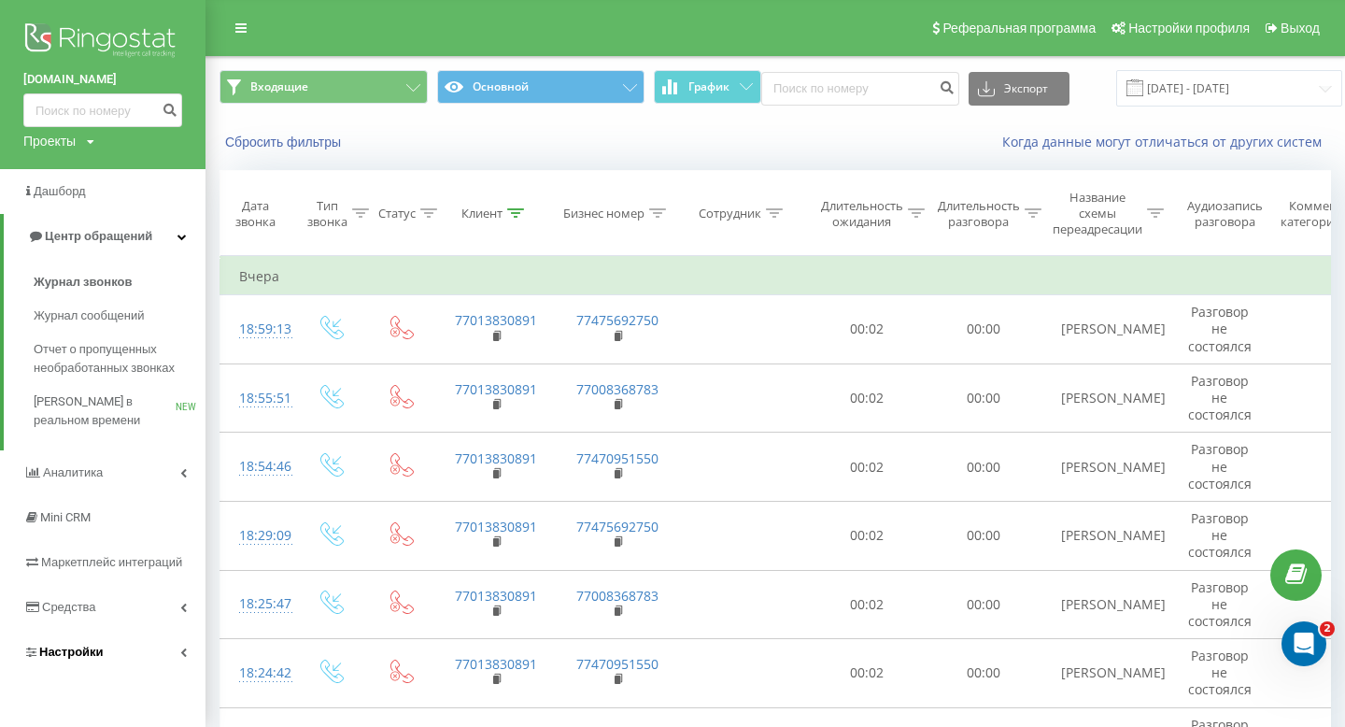
click at [90, 671] on link "Настройки" at bounding box center [103, 652] width 206 height 45
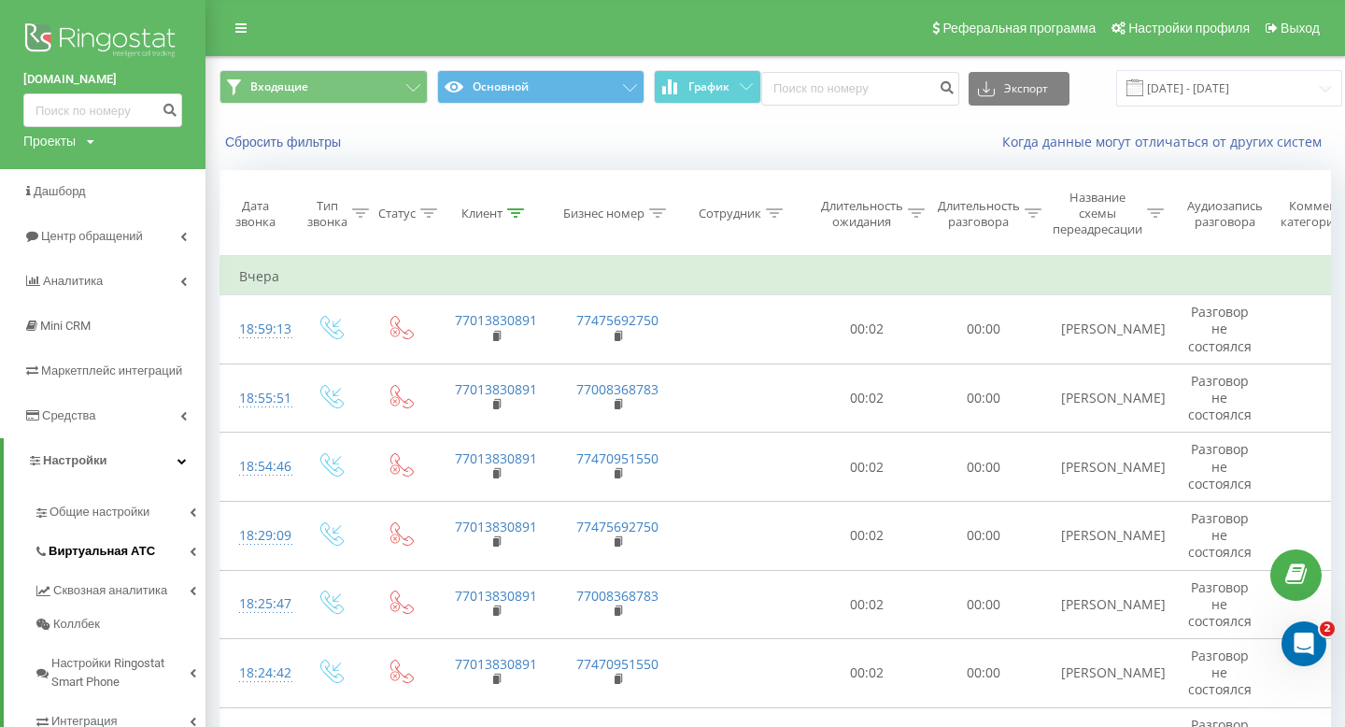
click at [171, 530] on link "Виртуальная АТС" at bounding box center [120, 548] width 172 height 39
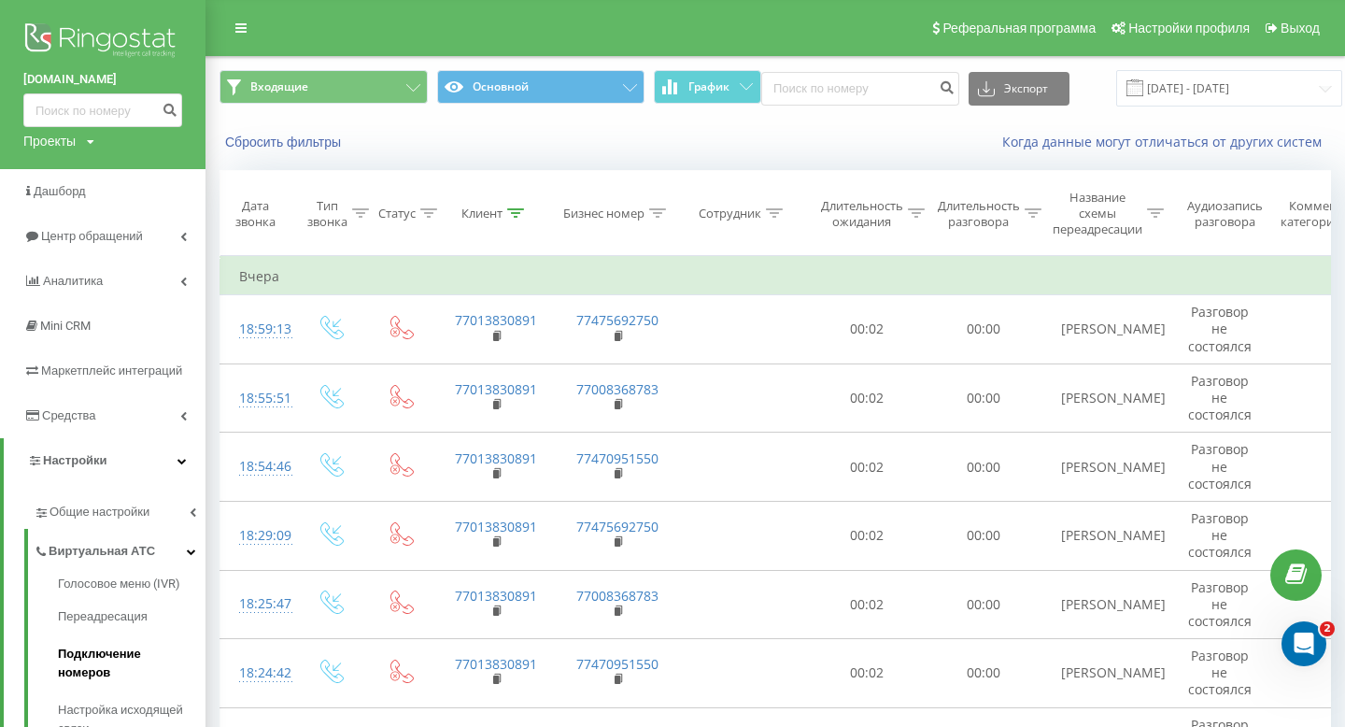
click at [151, 647] on span "Подключение номеров" at bounding box center [127, 663] width 138 height 37
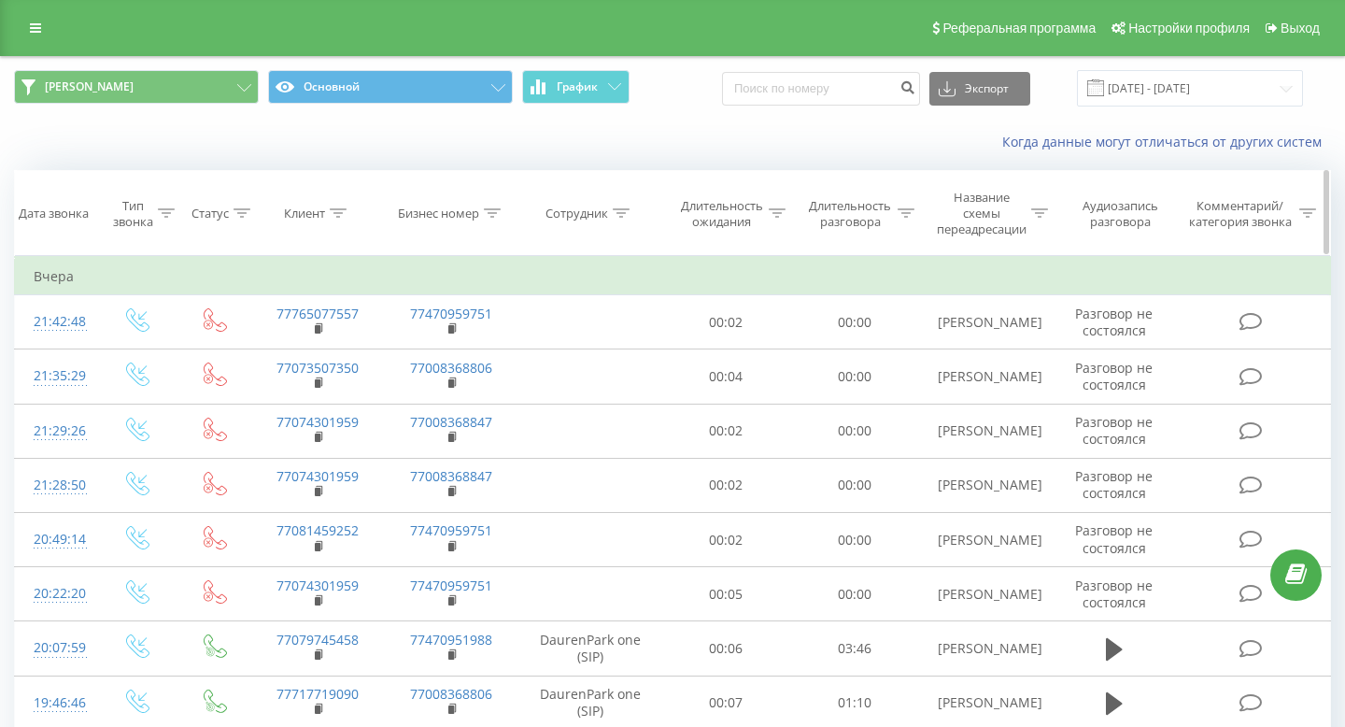
click at [340, 217] on icon at bounding box center [338, 212] width 17 height 9
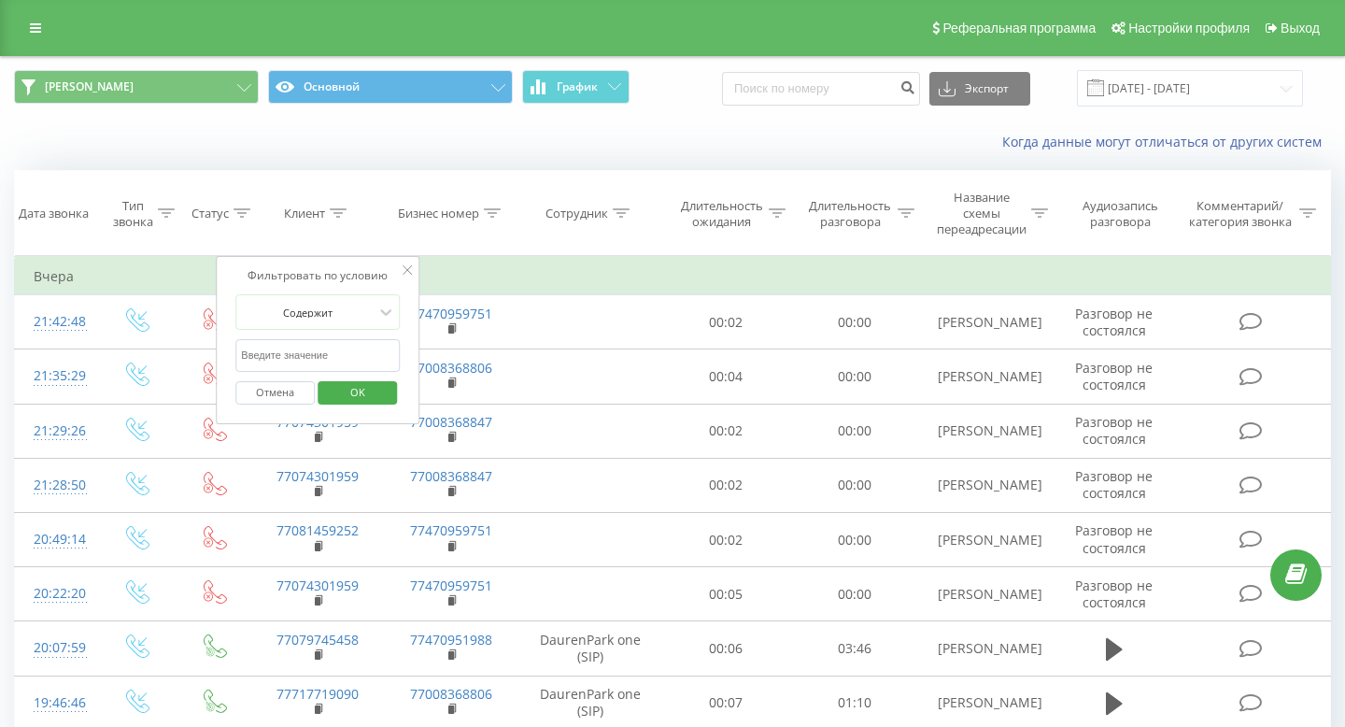
click at [362, 354] on input "text" at bounding box center [317, 355] width 164 height 33
paste input "77751364990"
type input "77751364990"
click at [373, 386] on span "OK" at bounding box center [358, 391] width 52 height 29
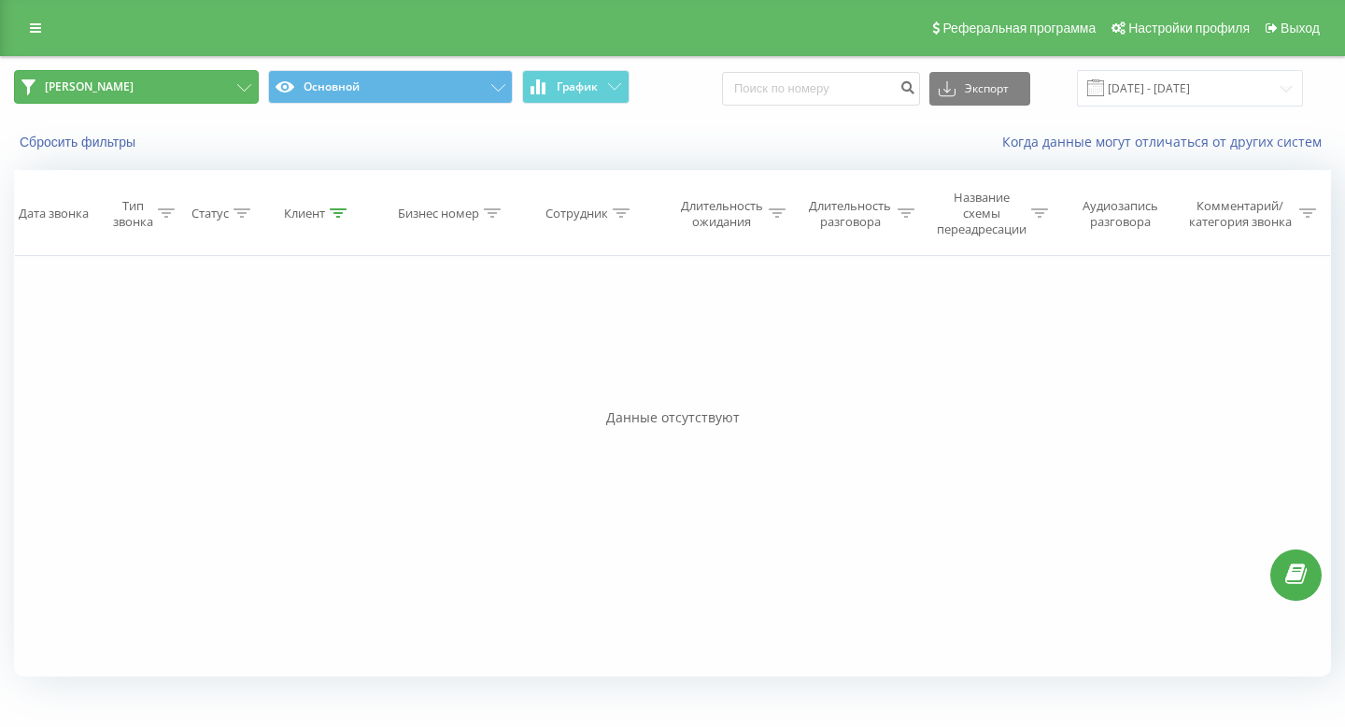
click at [248, 83] on button "[PERSON_NAME]" at bounding box center [136, 87] width 245 height 34
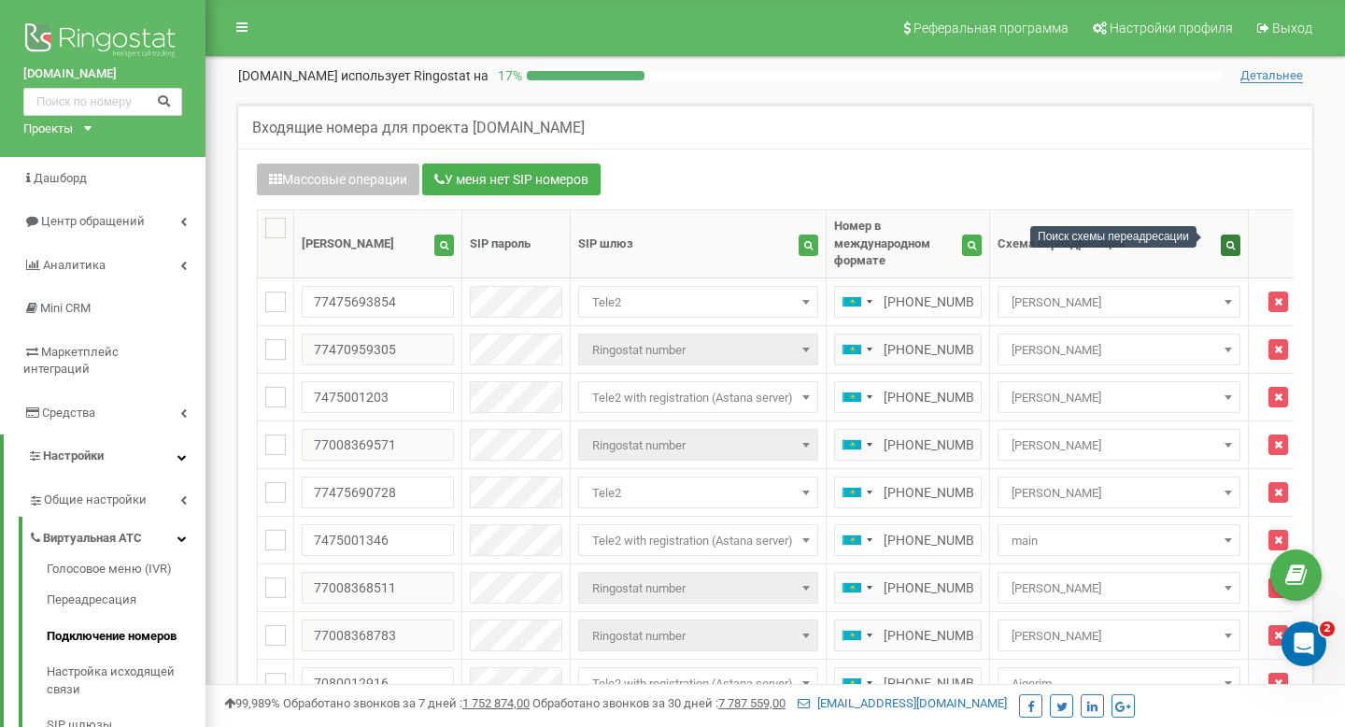
click at [1227, 240] on icon "button" at bounding box center [1231, 244] width 8 height 9
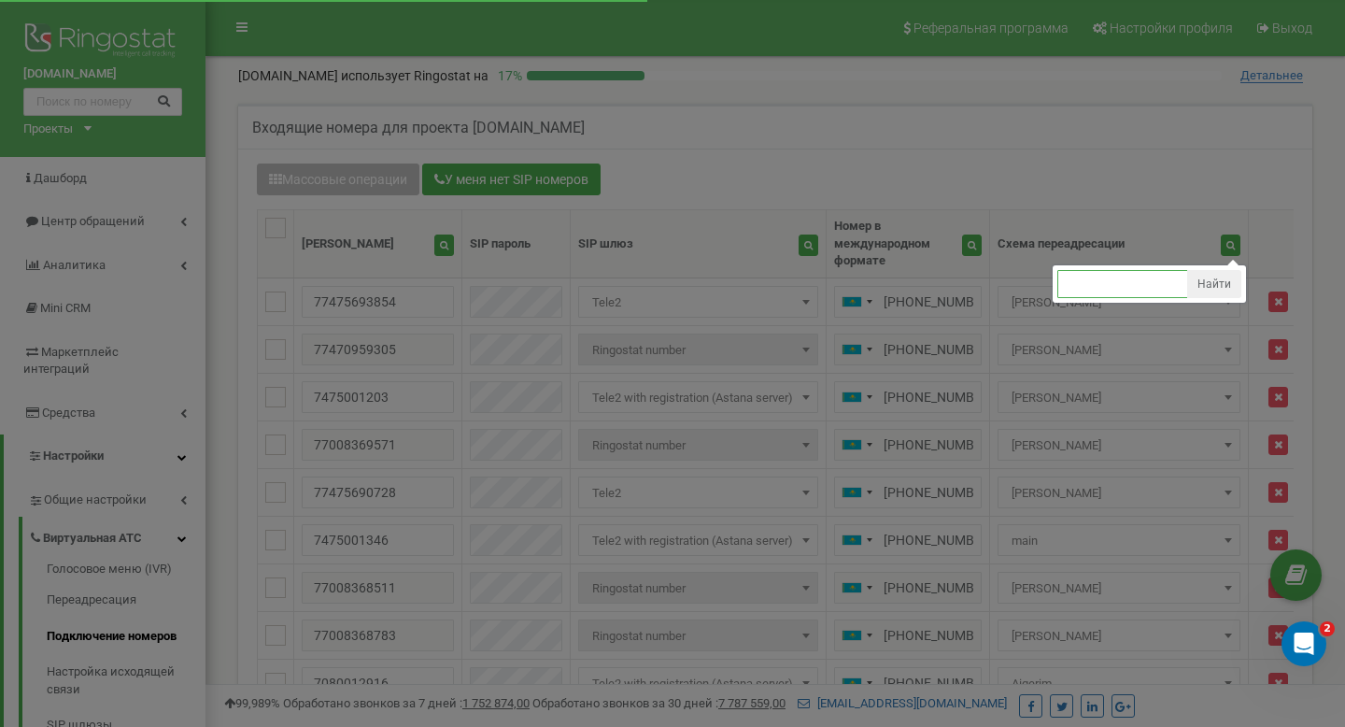
click at [1145, 278] on input "text" at bounding box center [1123, 284] width 131 height 28
type input "ь"
type input "main"
click at [1191, 286] on button "Найти" at bounding box center [1214, 284] width 54 height 28
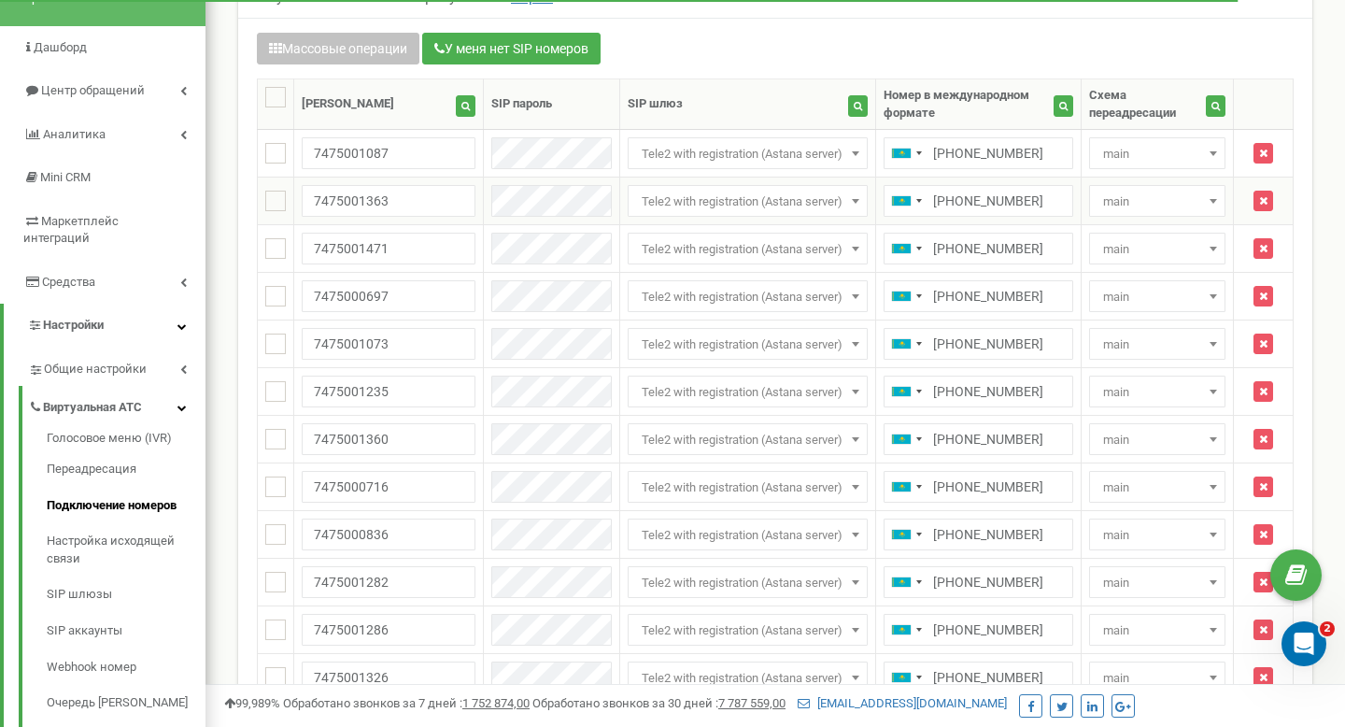
scroll to position [122, 0]
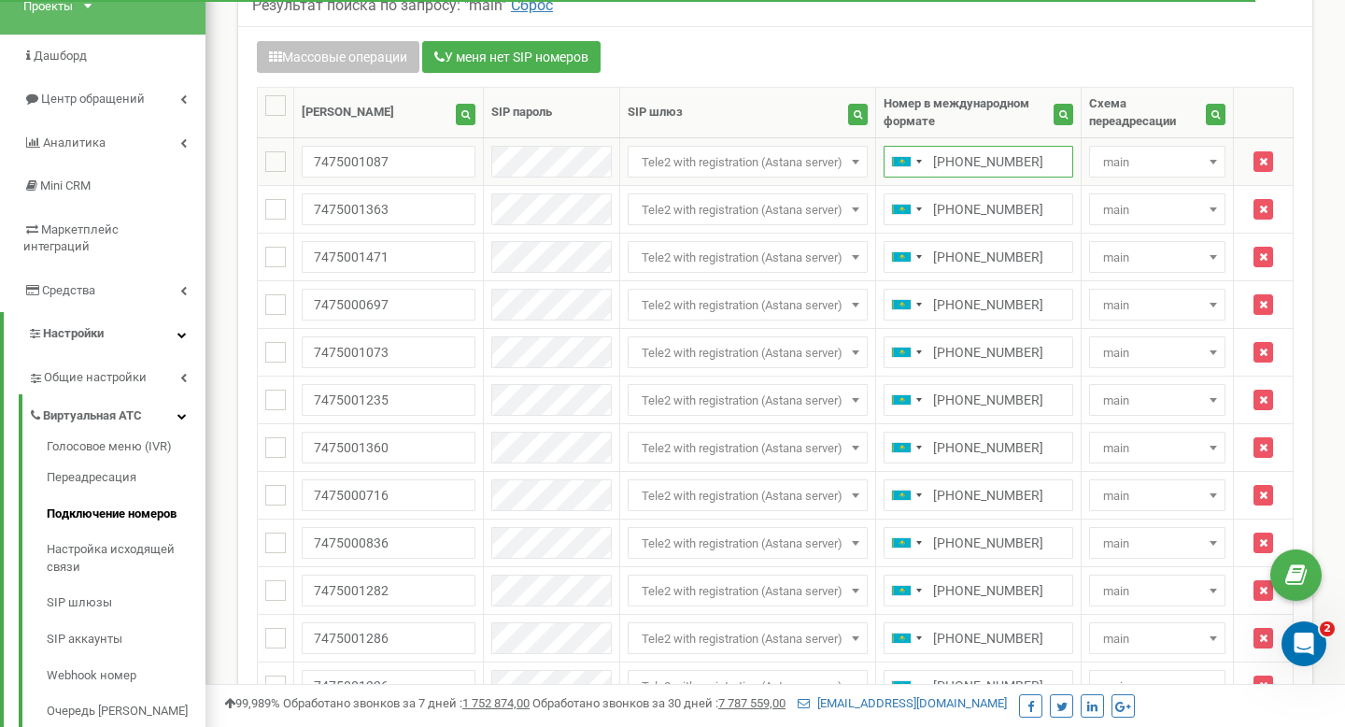
click at [1017, 175] on input "+77475001087" at bounding box center [978, 162] width 189 height 32
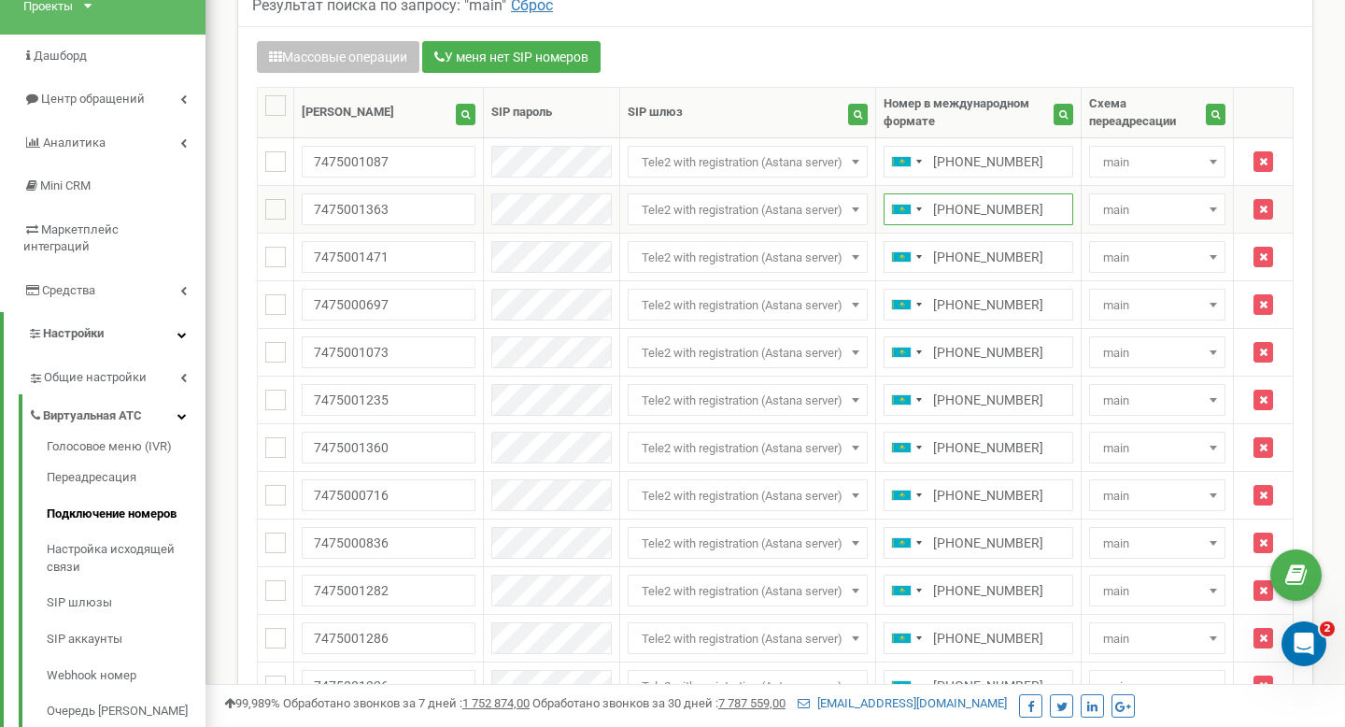
click at [1027, 196] on input "+77475001363" at bounding box center [978, 209] width 189 height 32
click at [1026, 204] on input "+77475001363" at bounding box center [978, 209] width 189 height 32
click at [1047, 252] on input "+77475001471" at bounding box center [978, 257] width 189 height 32
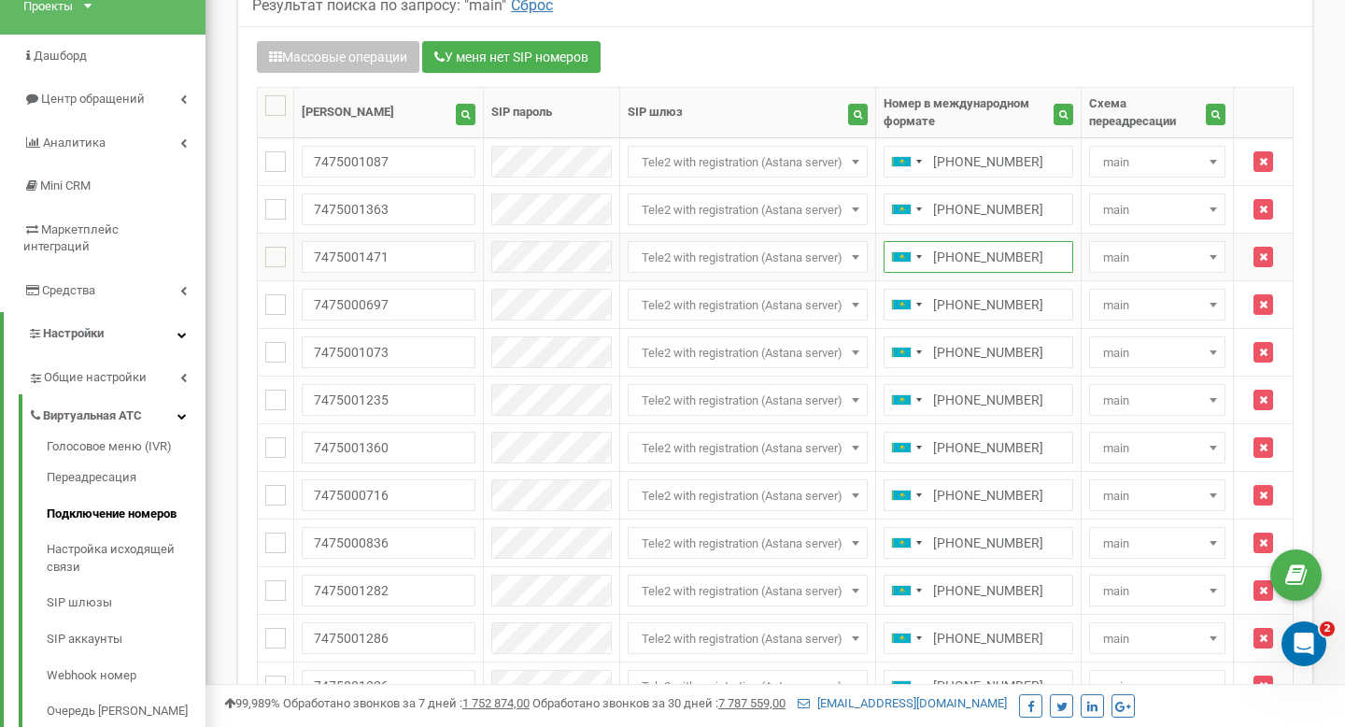
click at [1047, 252] on input "+77475001471" at bounding box center [978, 257] width 189 height 32
click at [283, 163] on ins at bounding box center [275, 161] width 21 height 21
checkbox input "true"
click at [283, 207] on ins at bounding box center [275, 209] width 21 height 21
checkbox input "true"
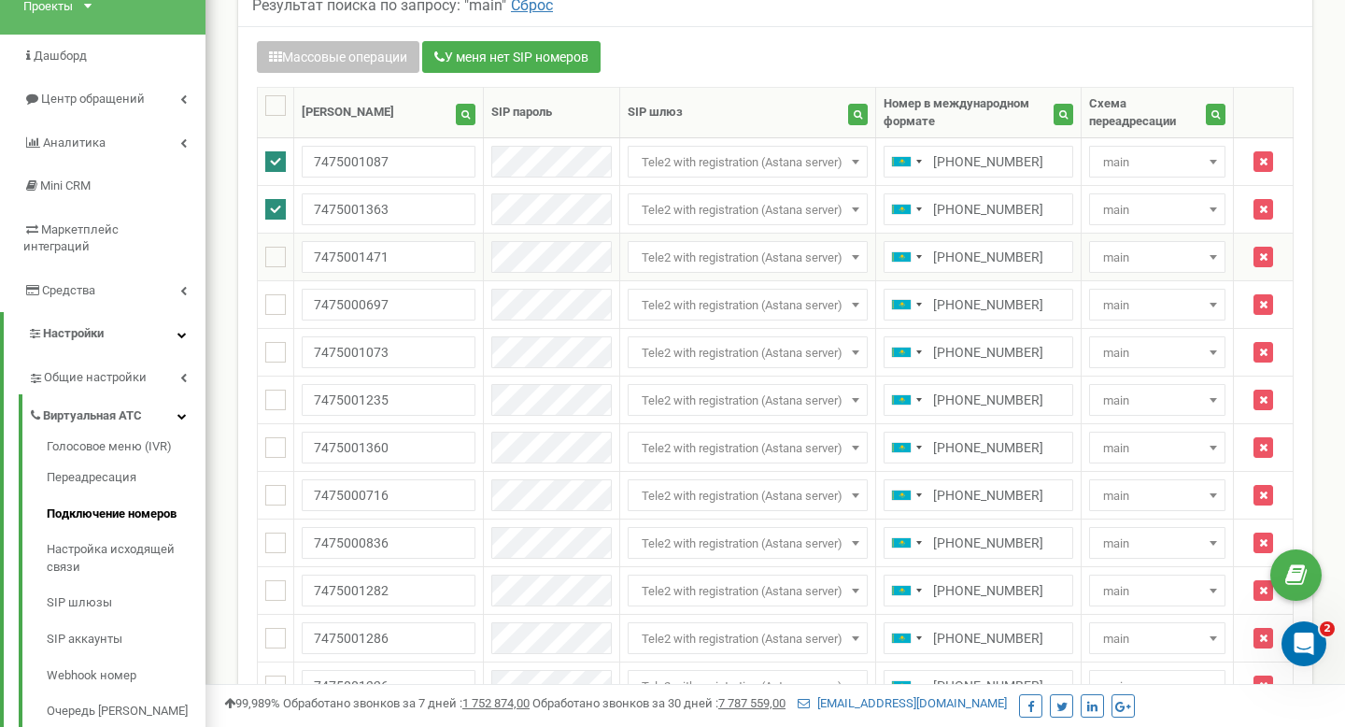
click at [283, 246] on td at bounding box center [276, 258] width 36 height 48
click at [267, 269] on td at bounding box center [276, 258] width 36 height 48
click at [269, 255] on ins at bounding box center [275, 257] width 21 height 21
checkbox input "true"
click at [394, 70] on button "Массовые операции" at bounding box center [338, 57] width 163 height 32
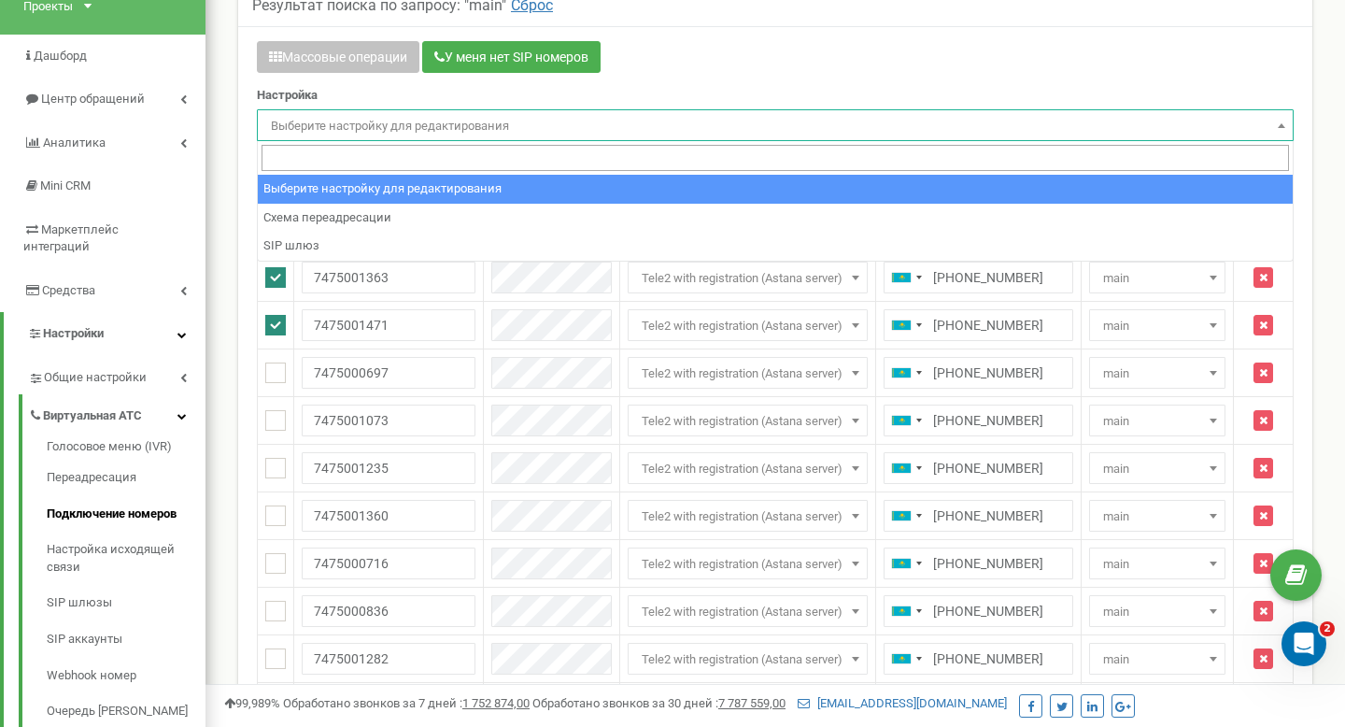
click at [488, 131] on span "Выберите настройку для редактирования" at bounding box center [775, 126] width 1024 height 26
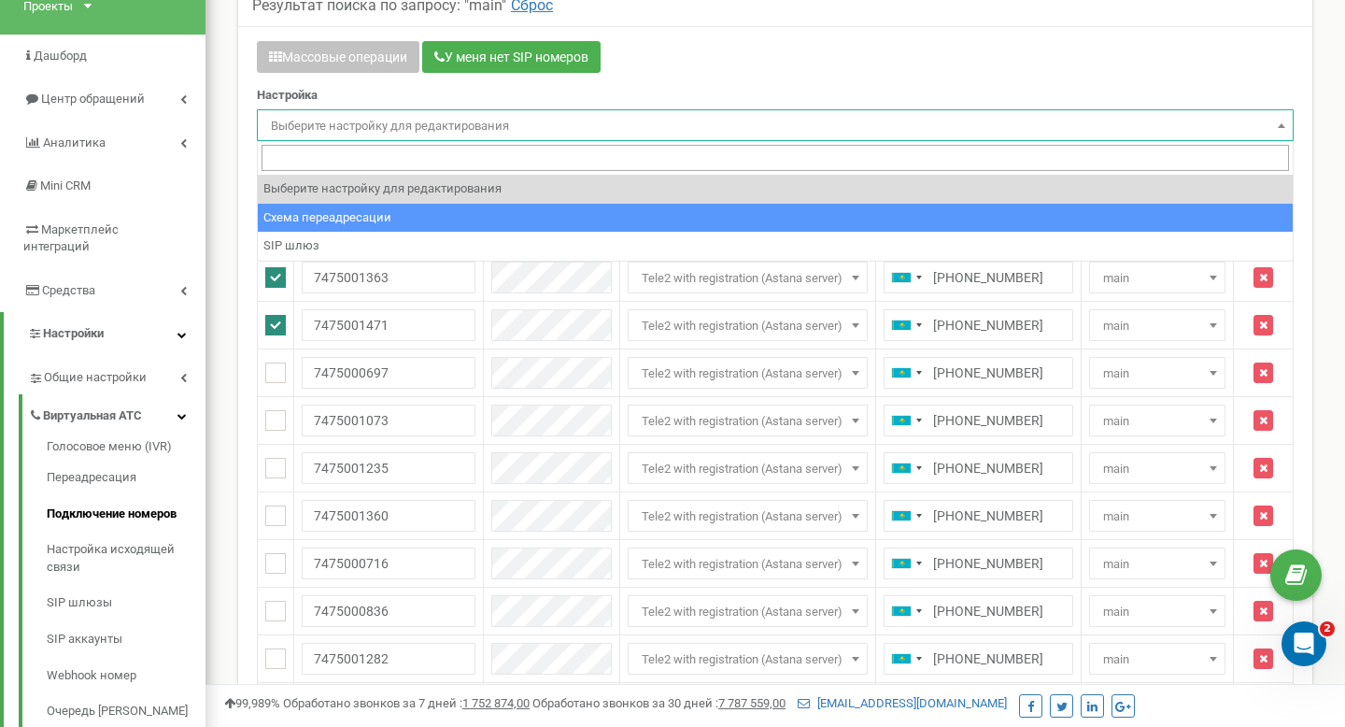
select select "project_scheme_id"
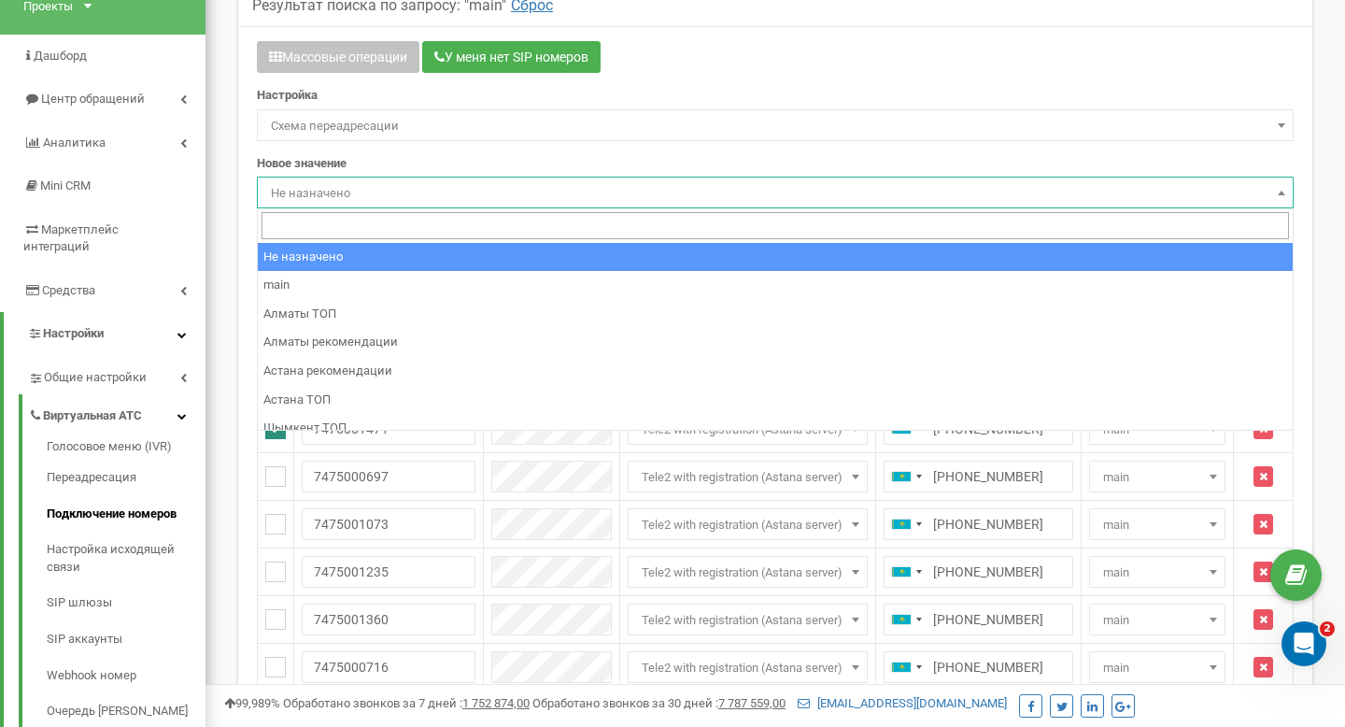
click at [445, 199] on span "Не назначено" at bounding box center [775, 193] width 1024 height 26
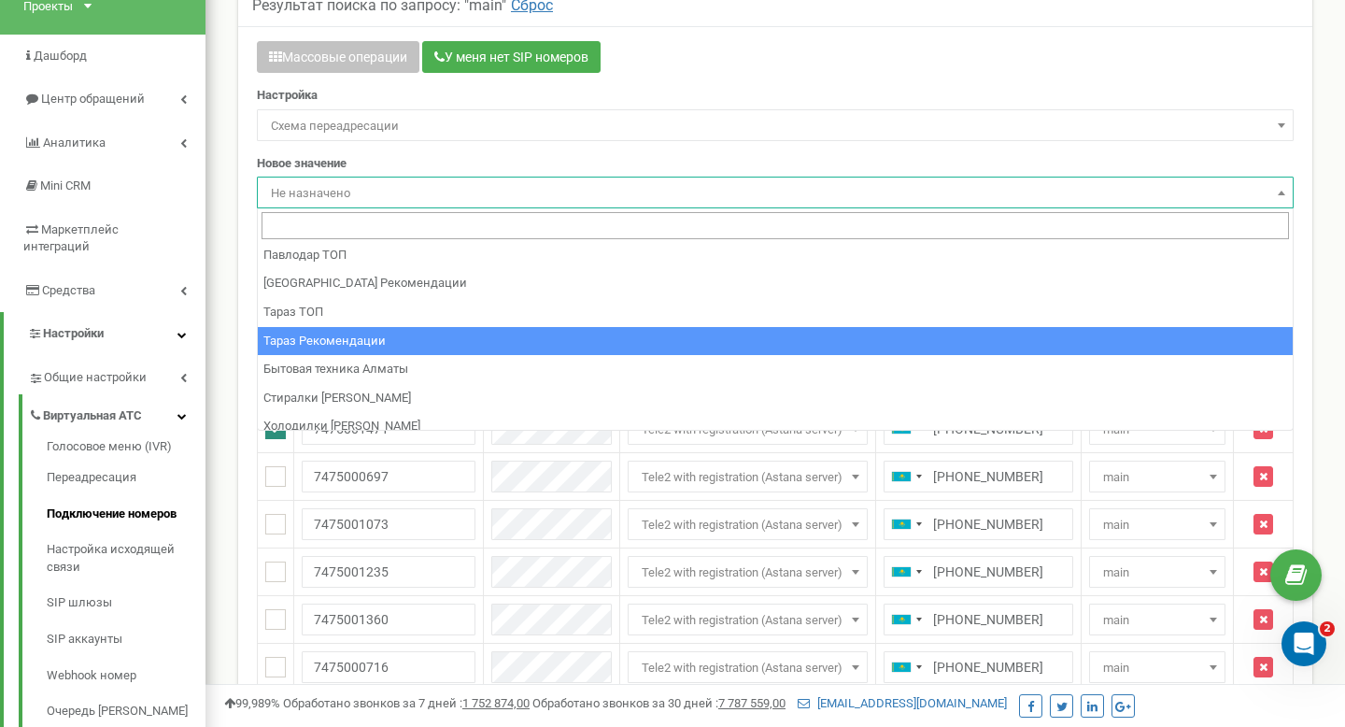
scroll to position [974, 0]
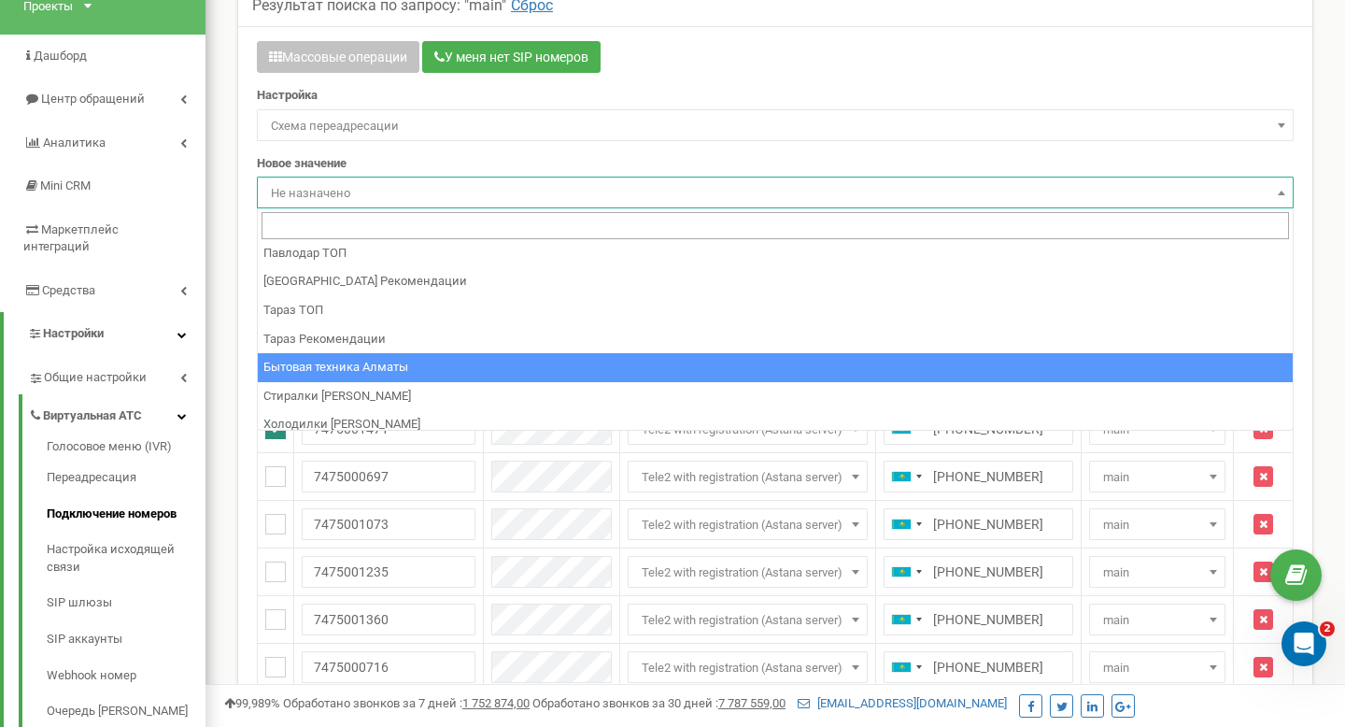
select select "224646"
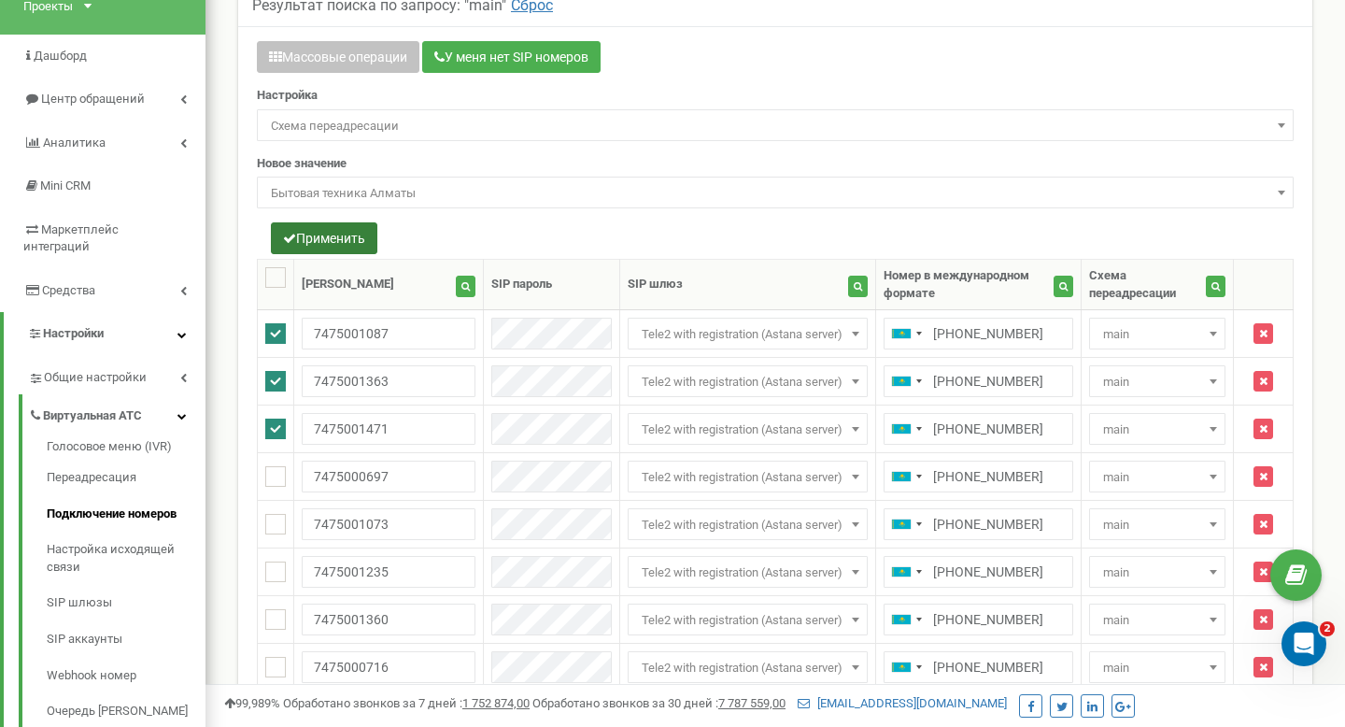
click at [350, 227] on button "Применить" at bounding box center [324, 238] width 106 height 32
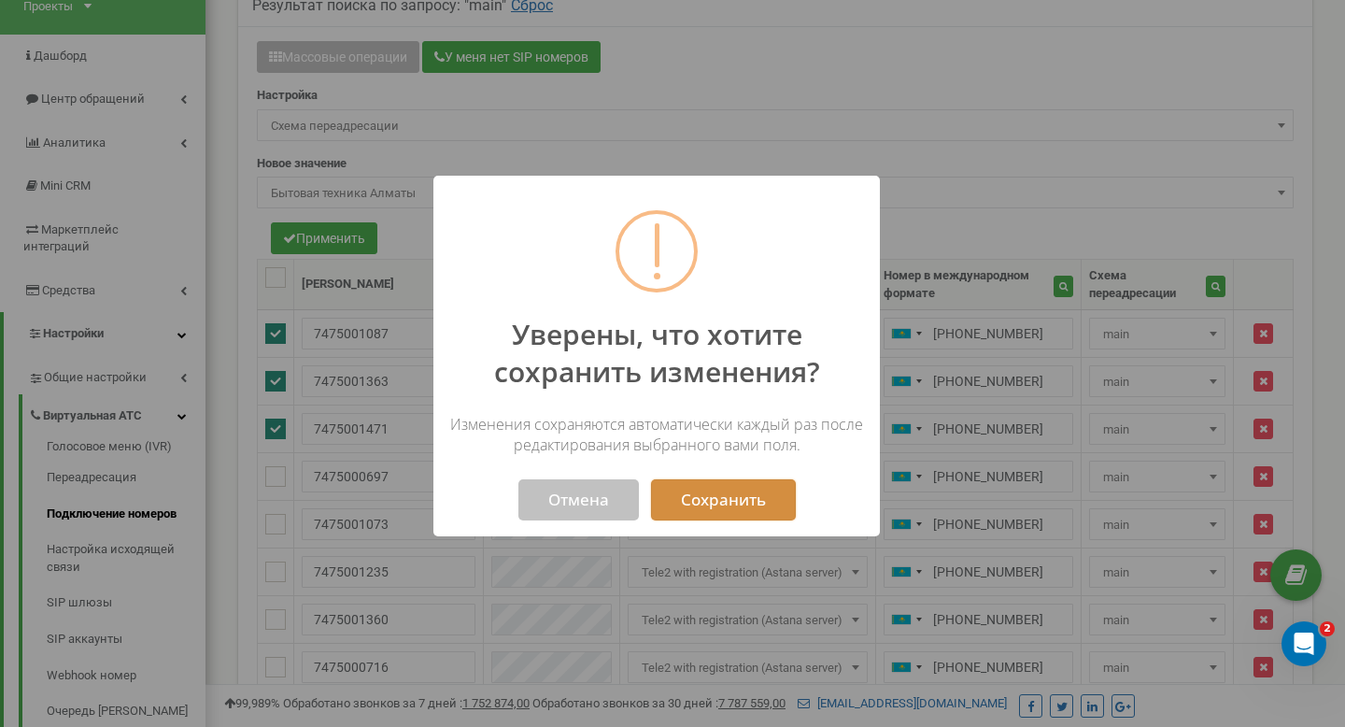
click at [680, 509] on button "Сохранить" at bounding box center [723, 499] width 145 height 41
select select "224646"
